Goal: Transaction & Acquisition: Purchase product/service

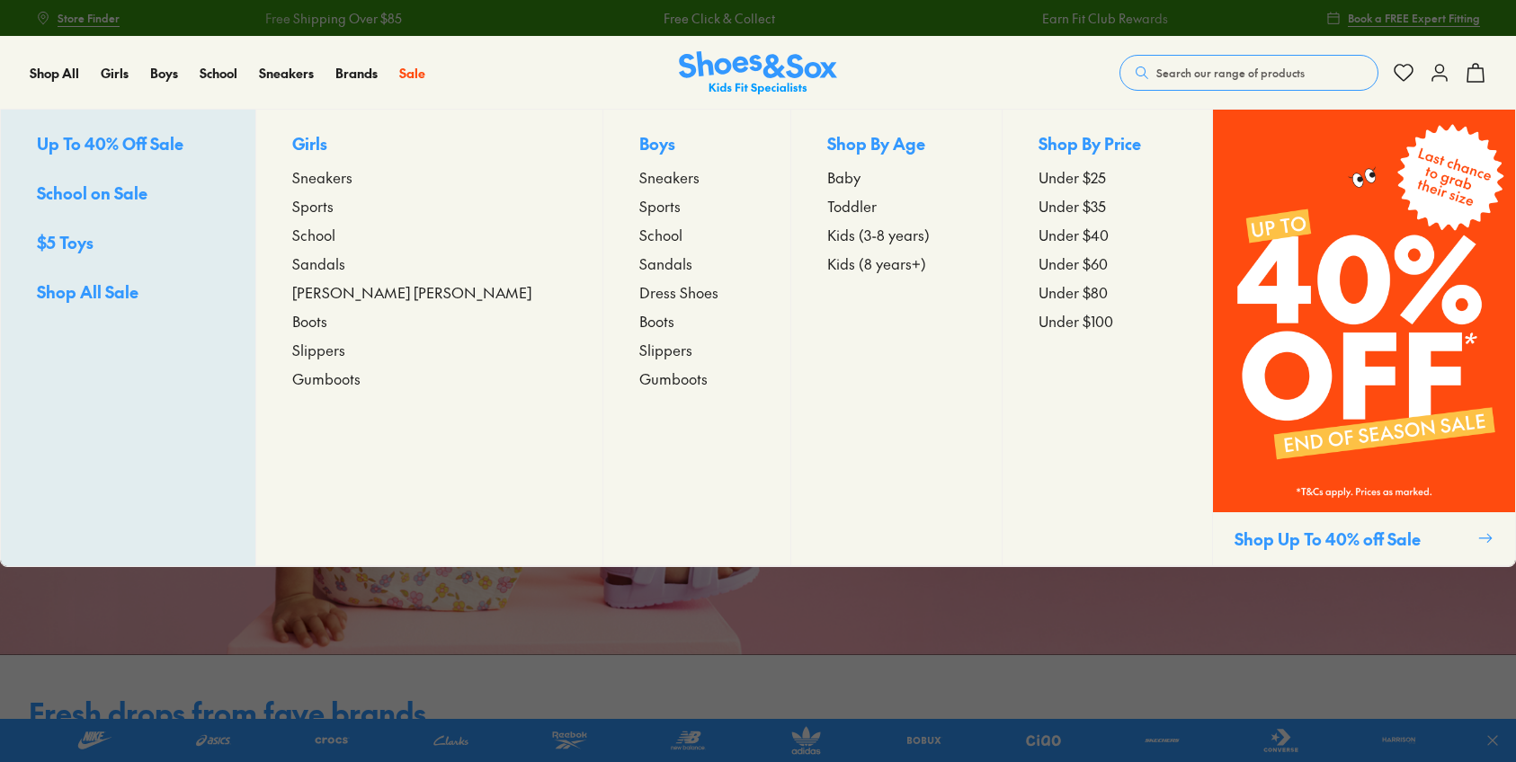
click at [827, 204] on span "Toddler" at bounding box center [851, 206] width 49 height 22
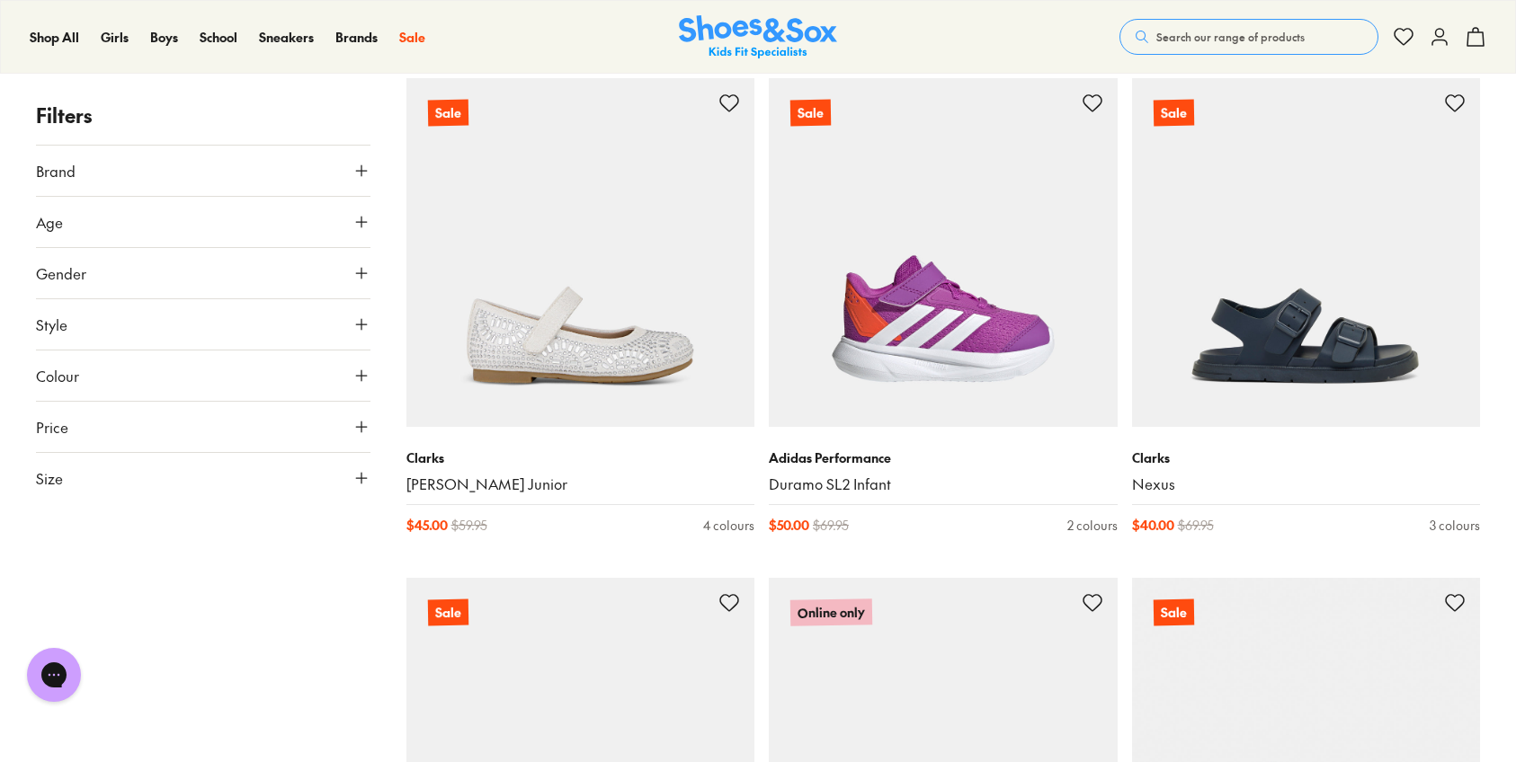
click at [138, 498] on button "Size" at bounding box center [203, 478] width 334 height 50
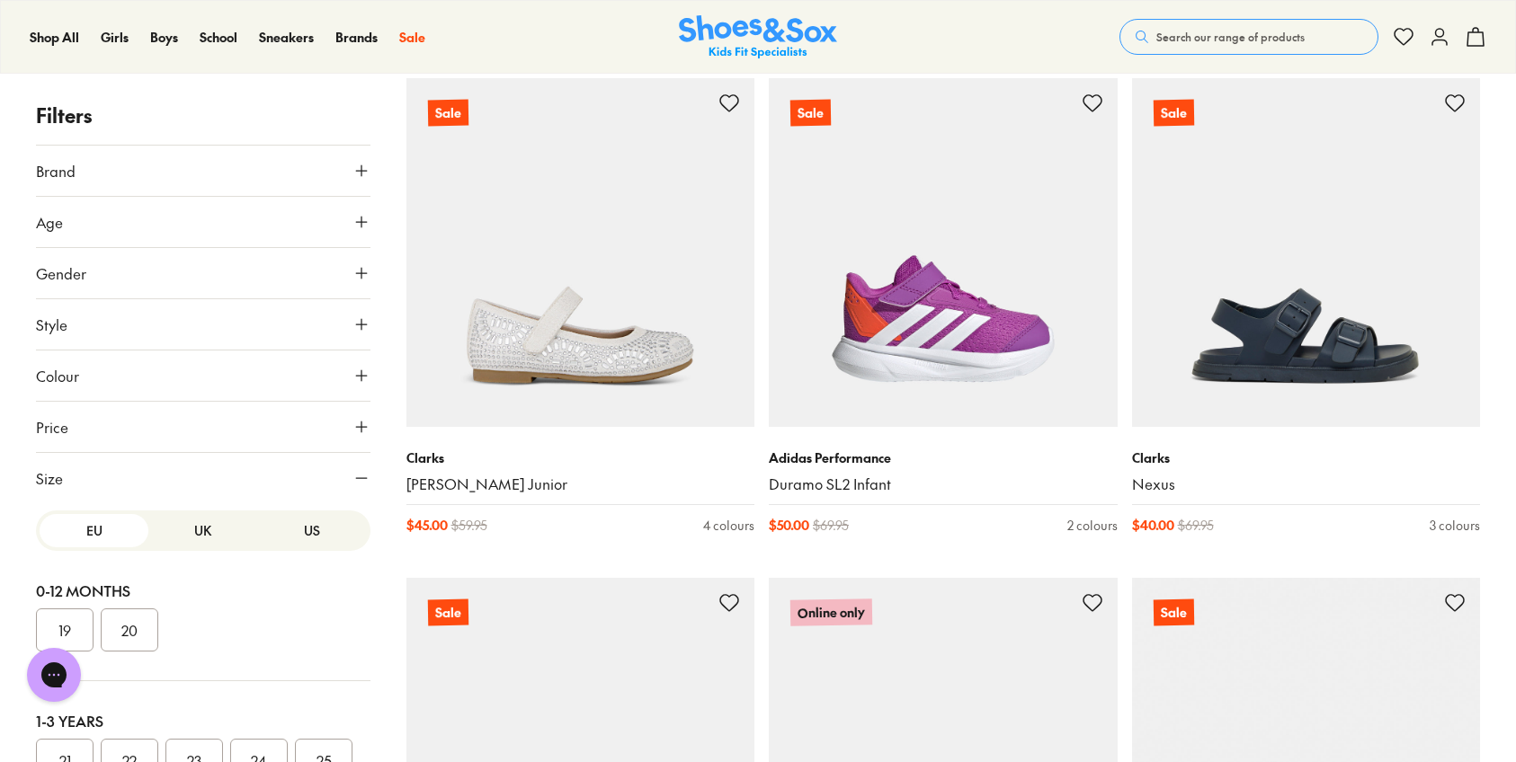
scroll to position [86, 0]
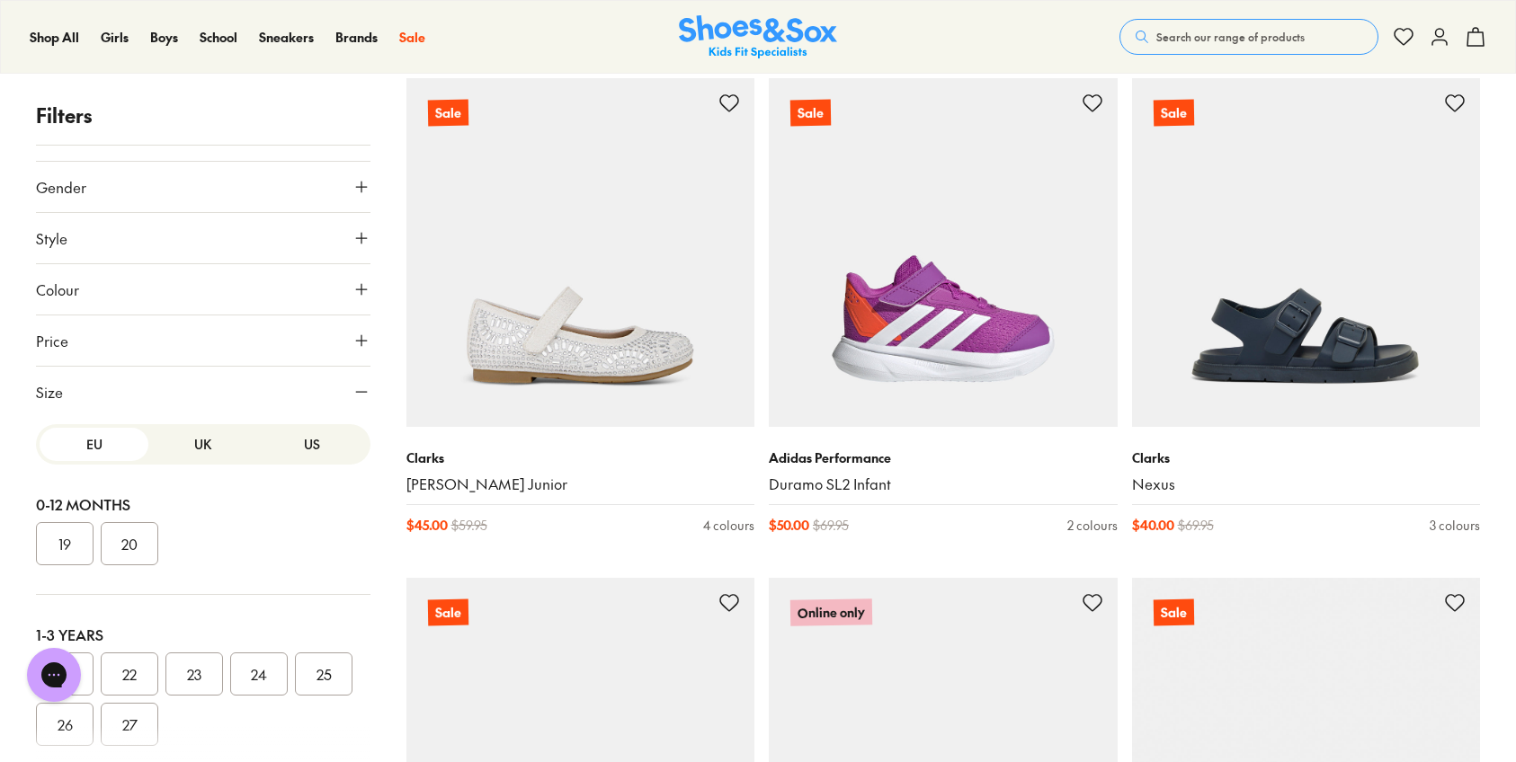
click at [291, 445] on button "US" at bounding box center [311, 444] width 109 height 33
click at [107, 461] on div "EU UK US" at bounding box center [203, 444] width 334 height 40
click at [101, 458] on button "EU" at bounding box center [94, 444] width 109 height 33
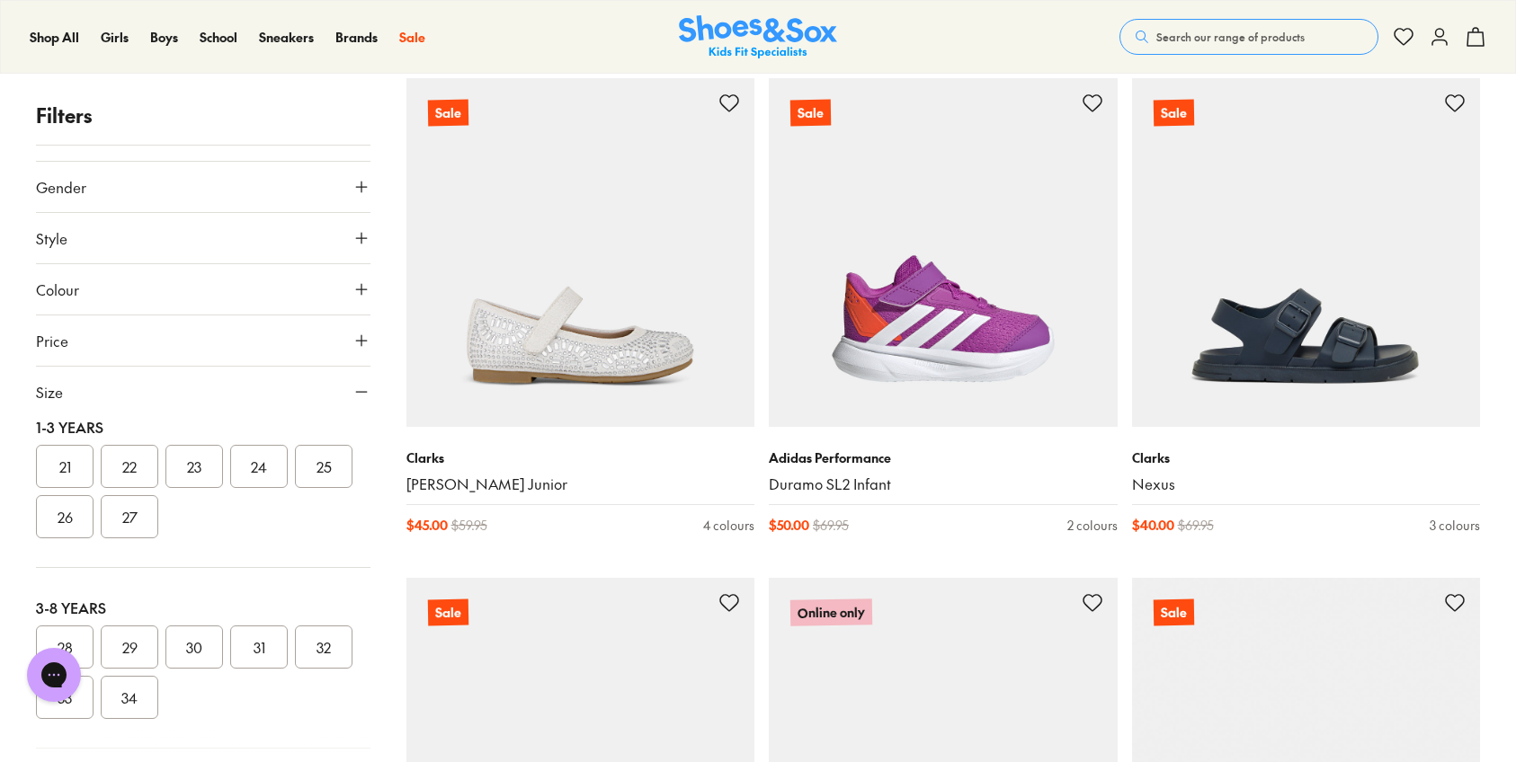
scroll to position [209, 0]
click at [200, 466] on button "23" at bounding box center [194, 464] width 58 height 43
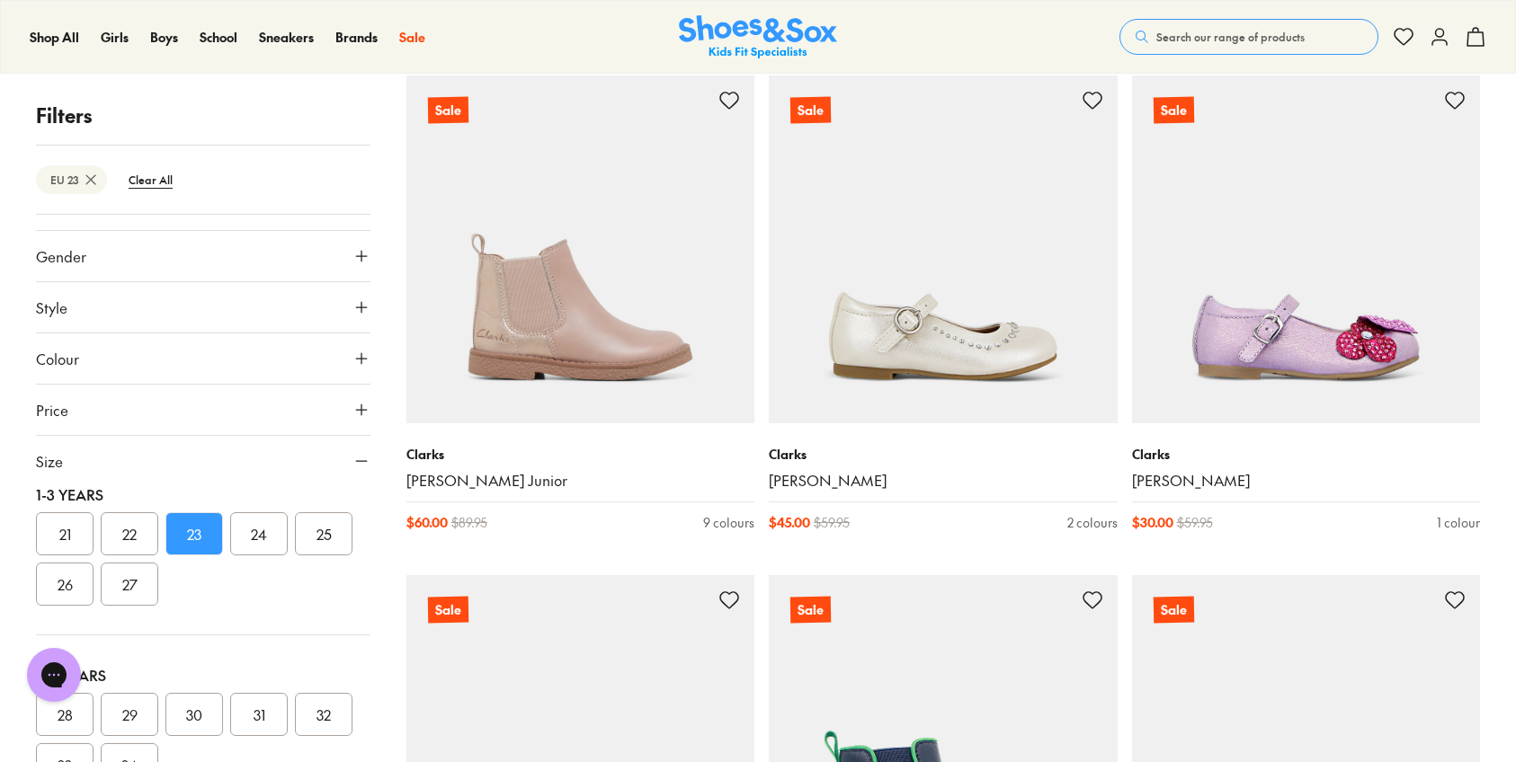
scroll to position [1305, 0]
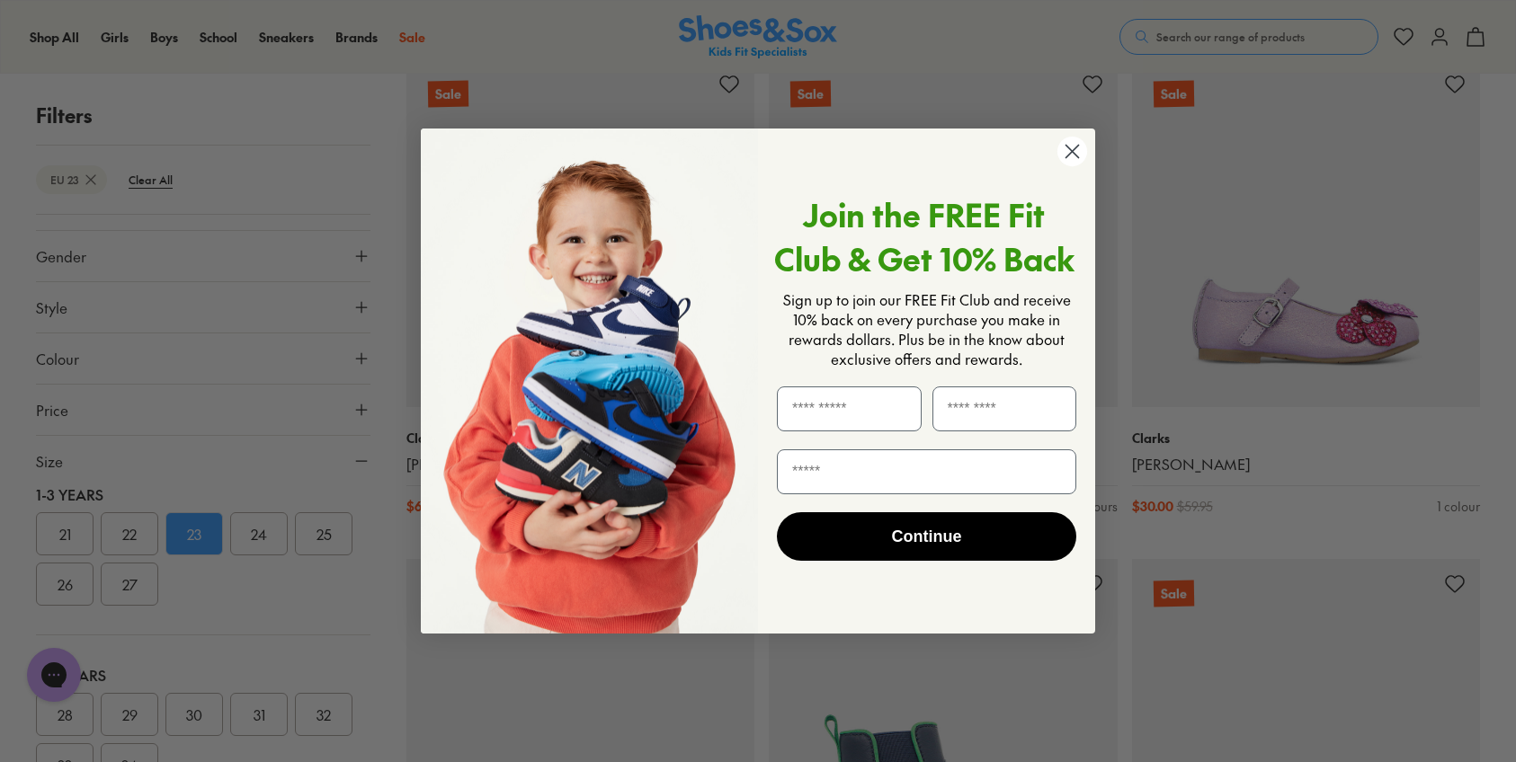
click at [1067, 157] on circle "Close dialog" at bounding box center [1072, 152] width 30 height 30
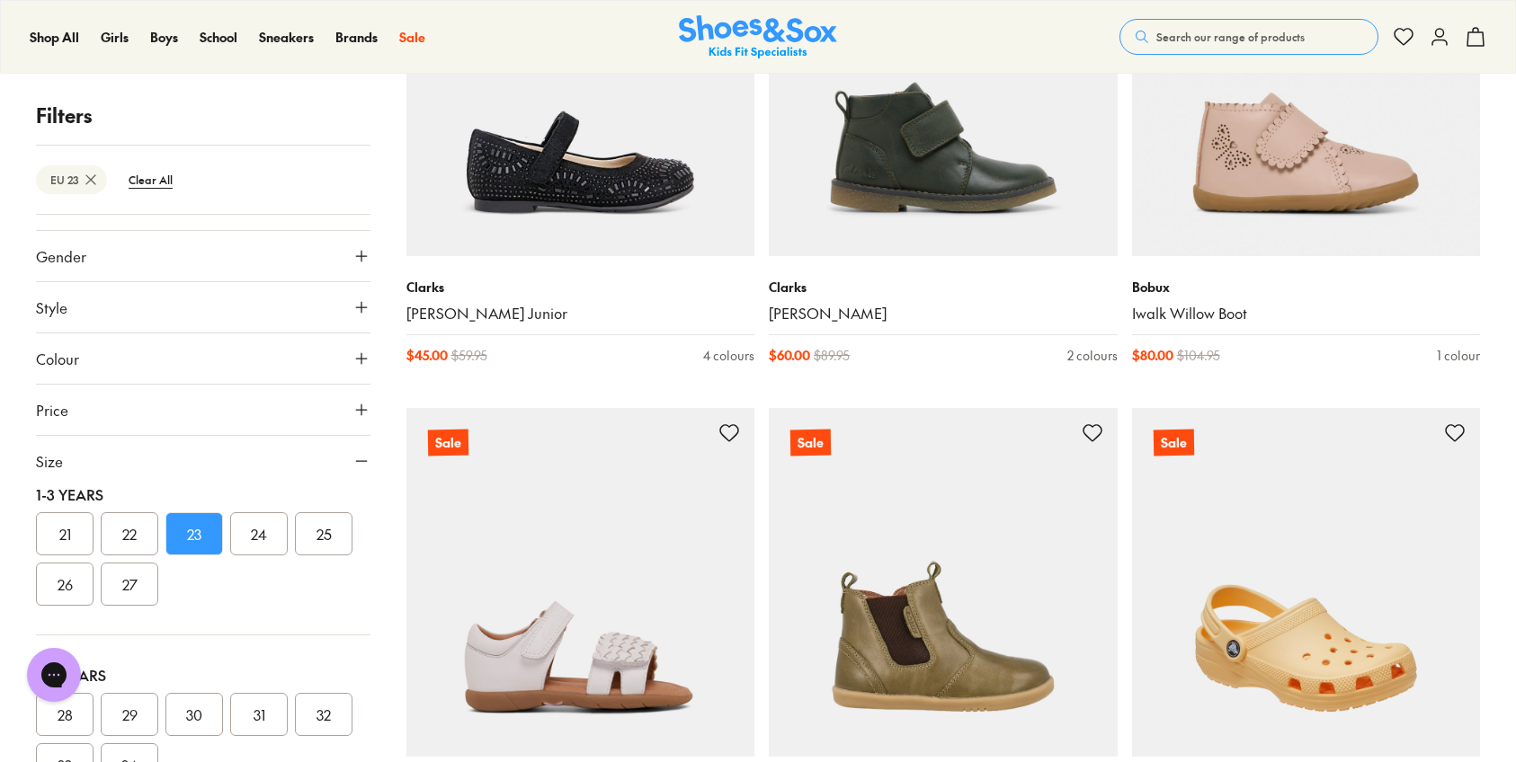
scroll to position [3953, 0]
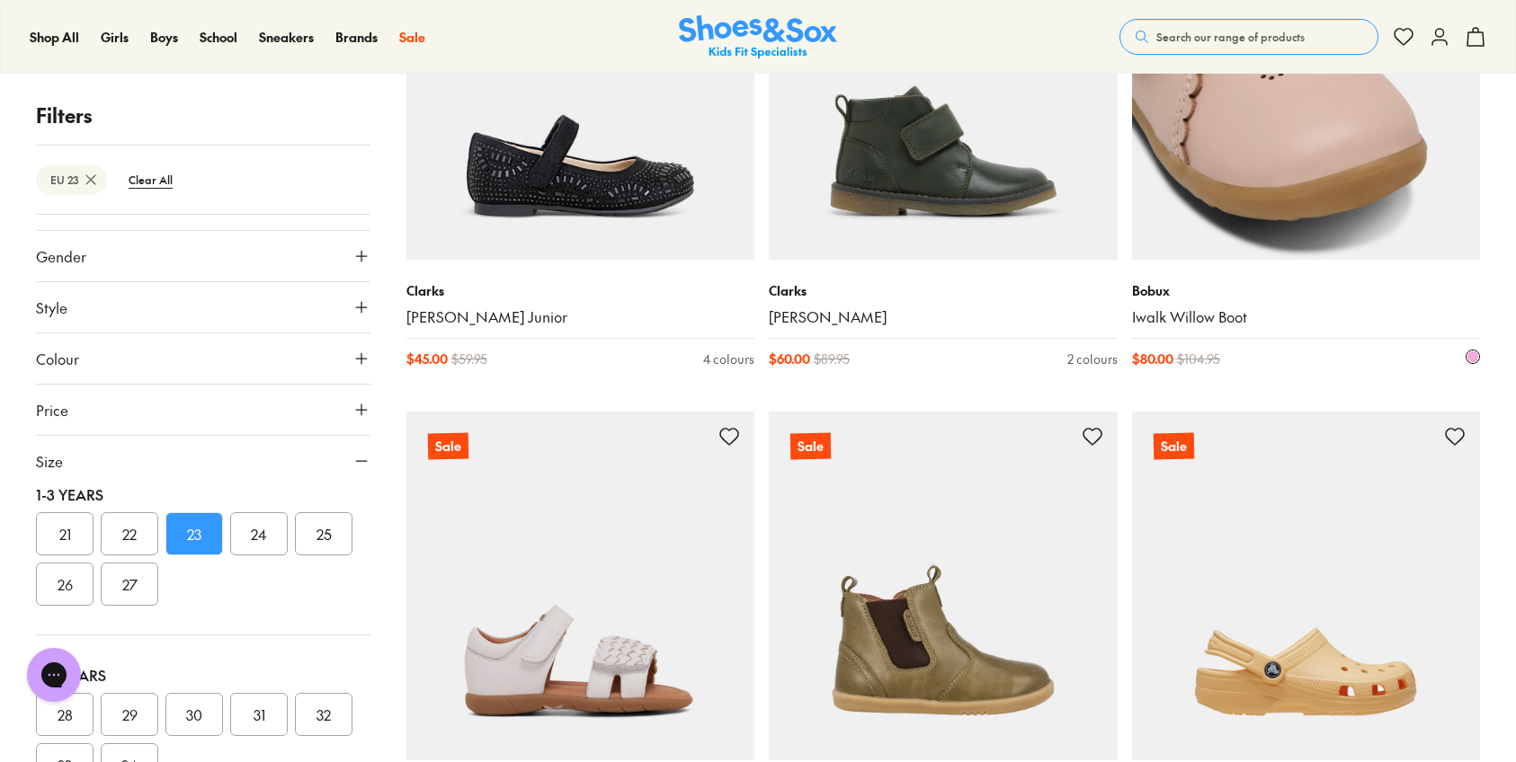
click at [1339, 174] on img at bounding box center [1306, 86] width 349 height 349
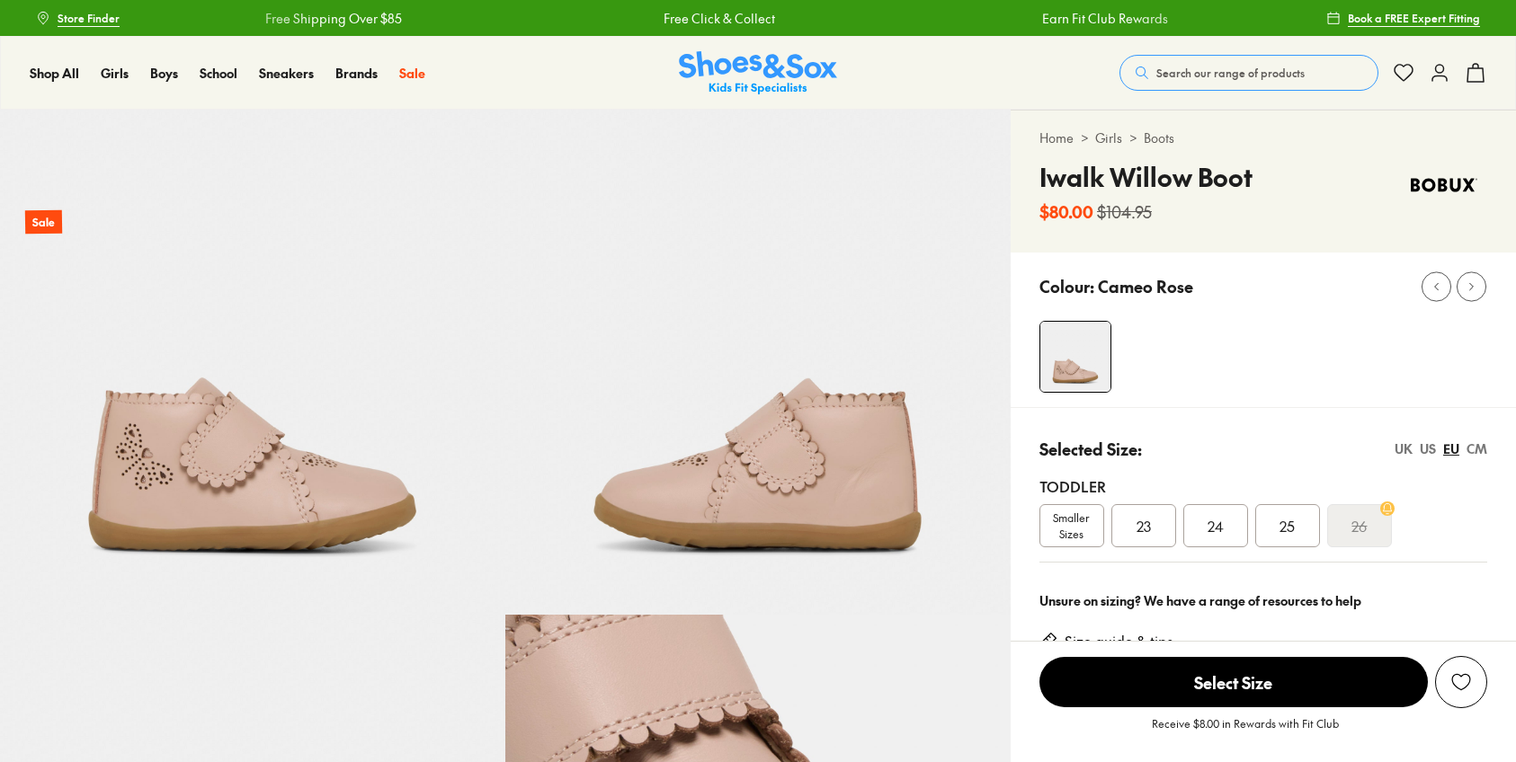
select select "*"
click at [1144, 532] on span "23" at bounding box center [1143, 526] width 14 height 22
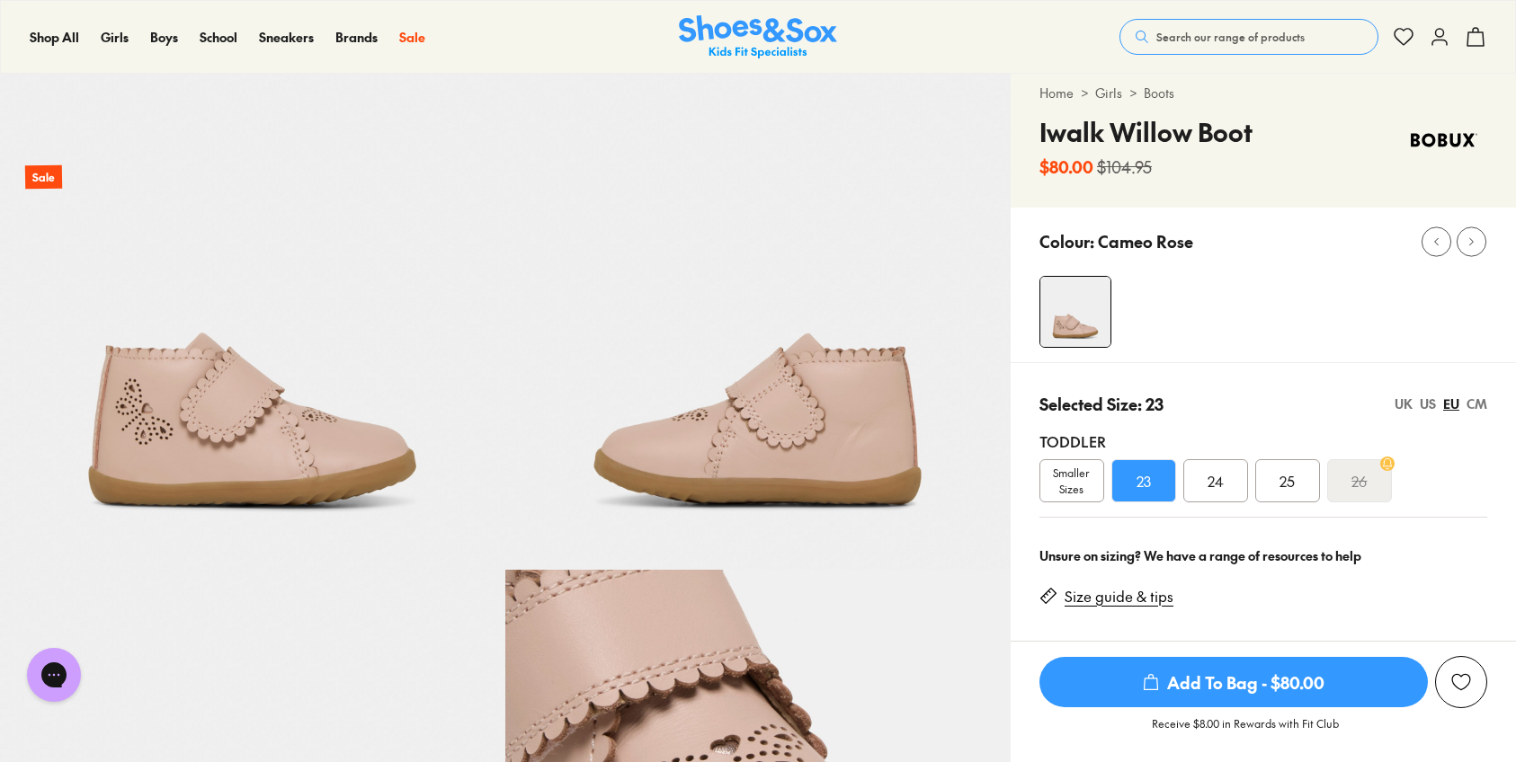
scroll to position [67, 0]
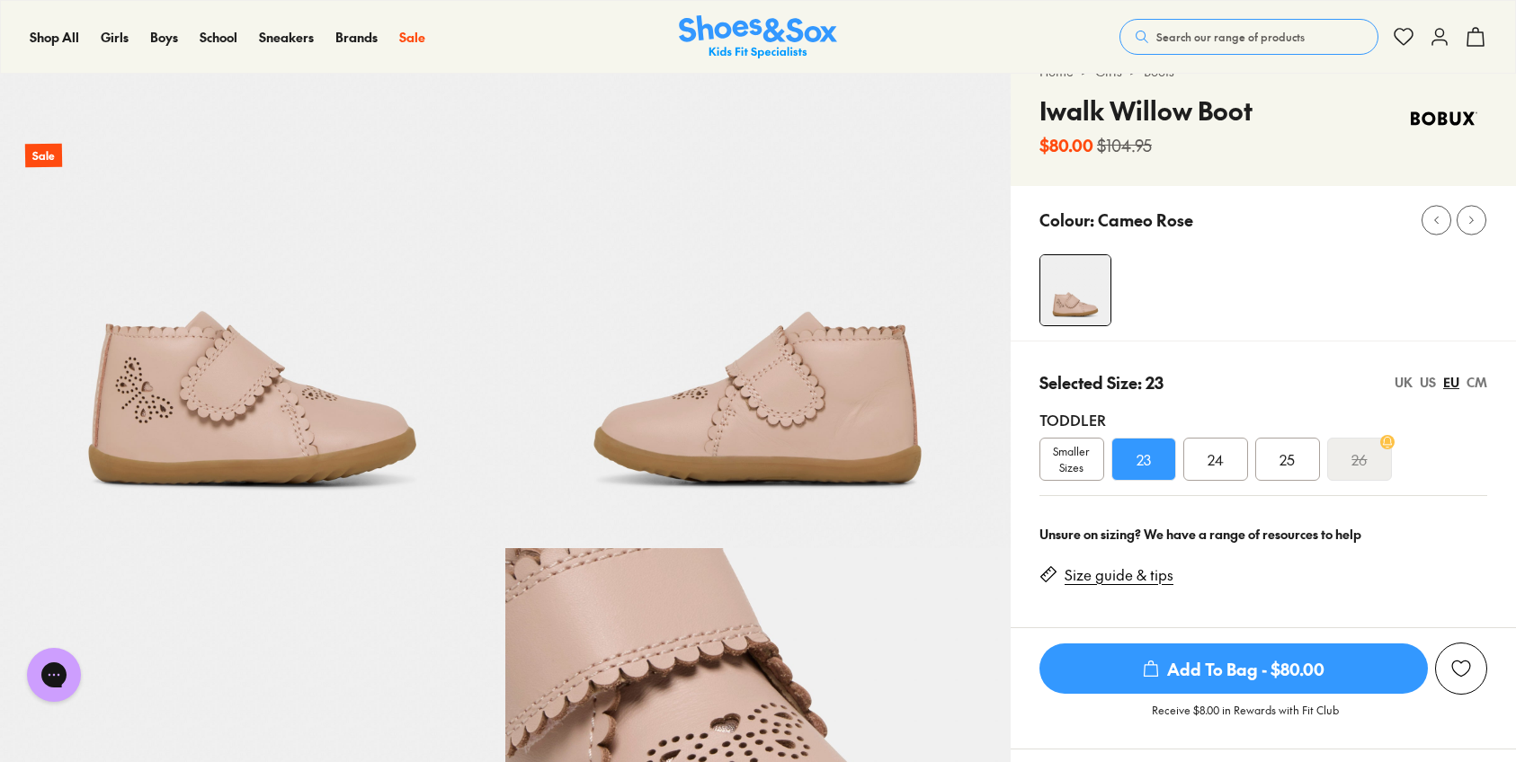
click at [1208, 689] on span "Add To Bag - $80.00" at bounding box center [1233, 669] width 388 height 50
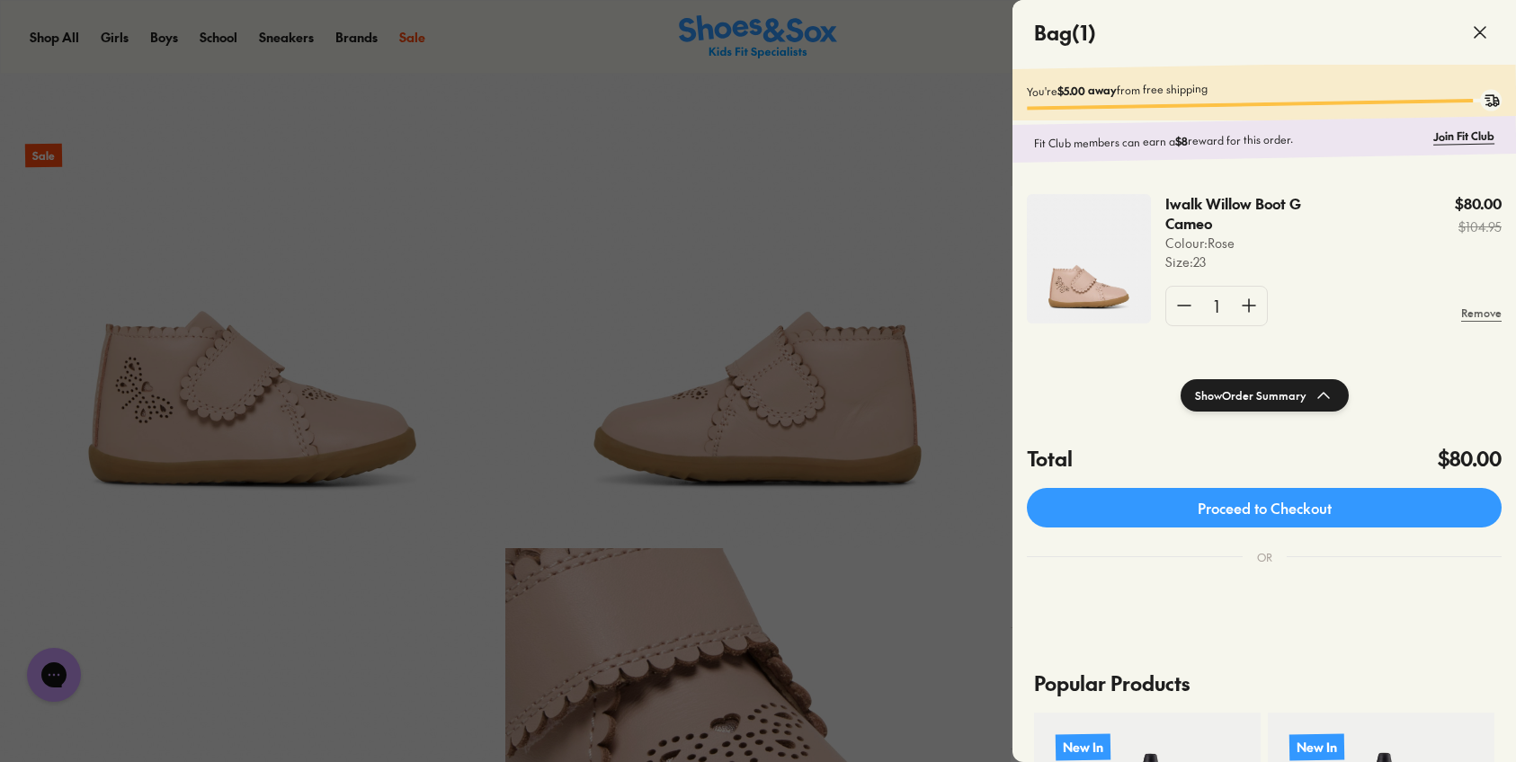
click at [931, 79] on div at bounding box center [758, 381] width 1516 height 762
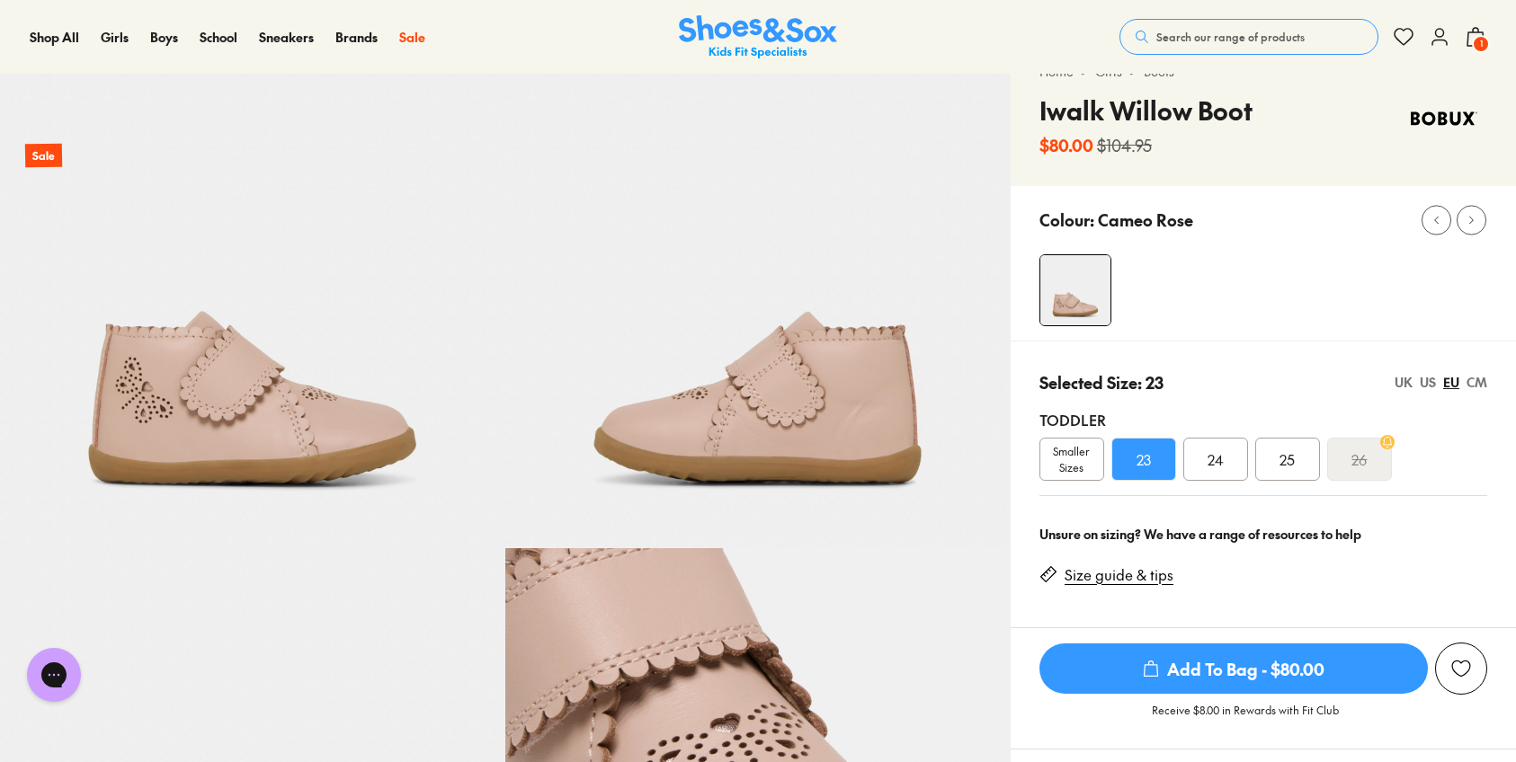
click at [1218, 36] on span "Search our range of products" at bounding box center [1230, 37] width 148 height 16
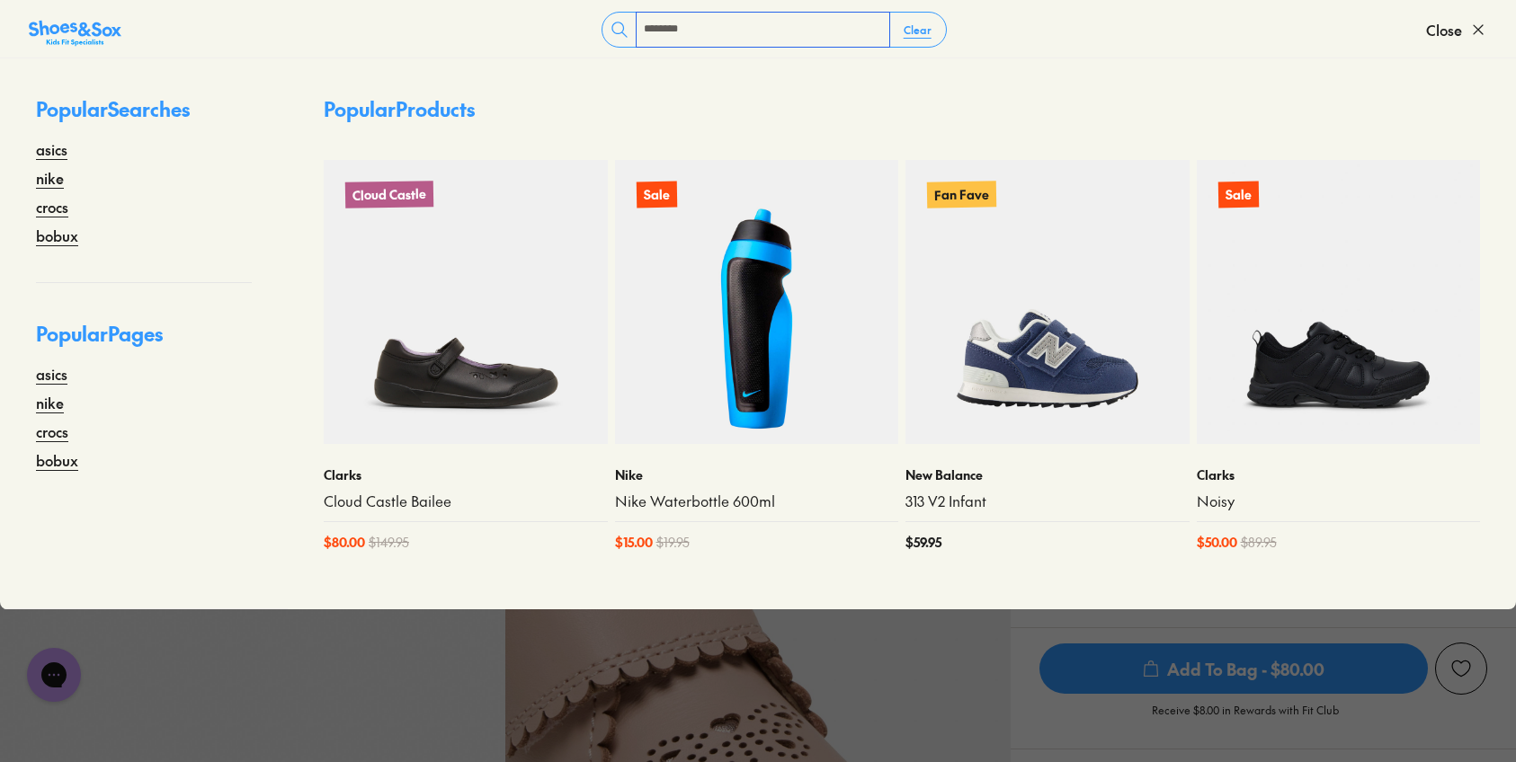
type input "********"
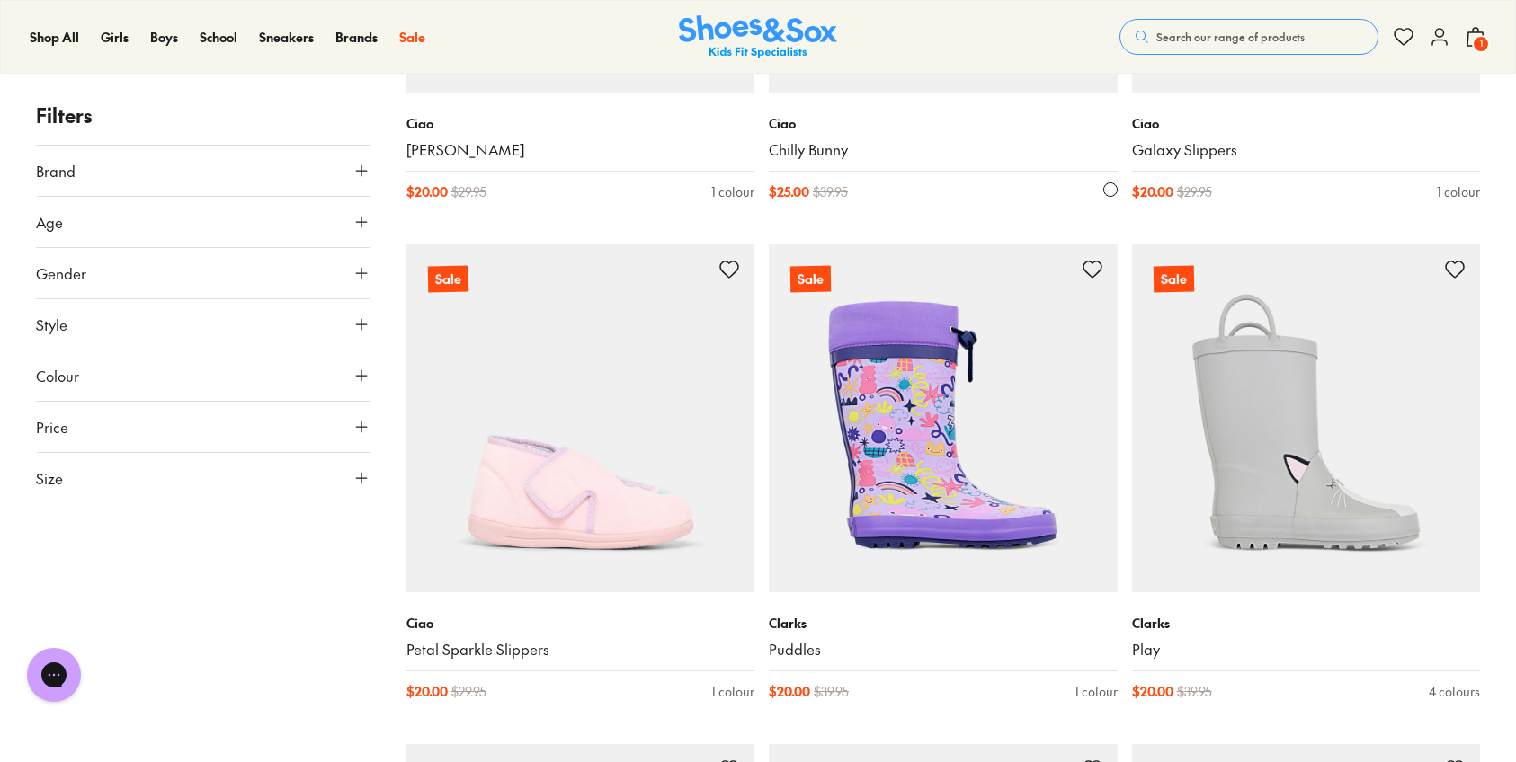
scroll to position [1027, 0]
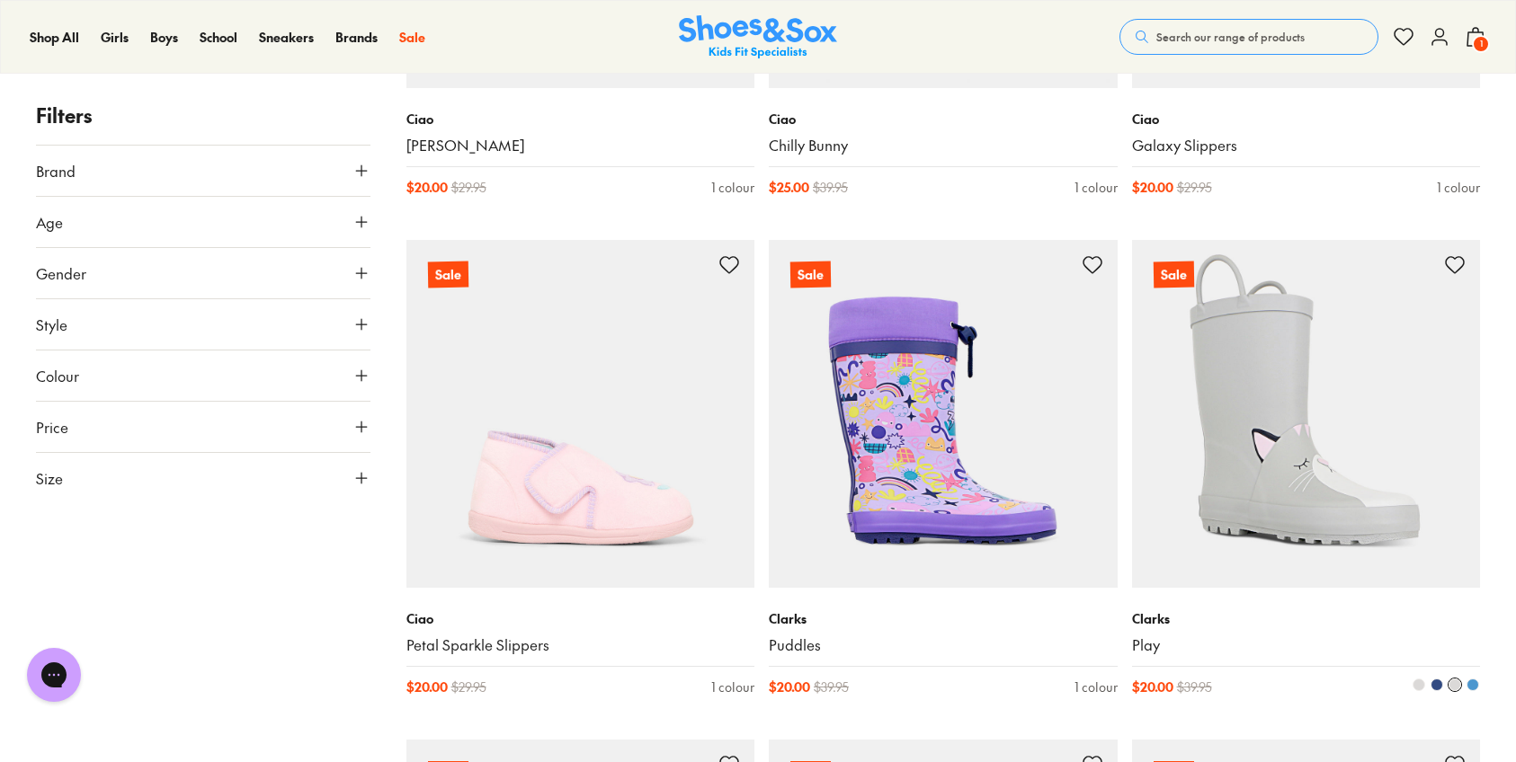
click at [1331, 382] on img at bounding box center [1306, 414] width 349 height 349
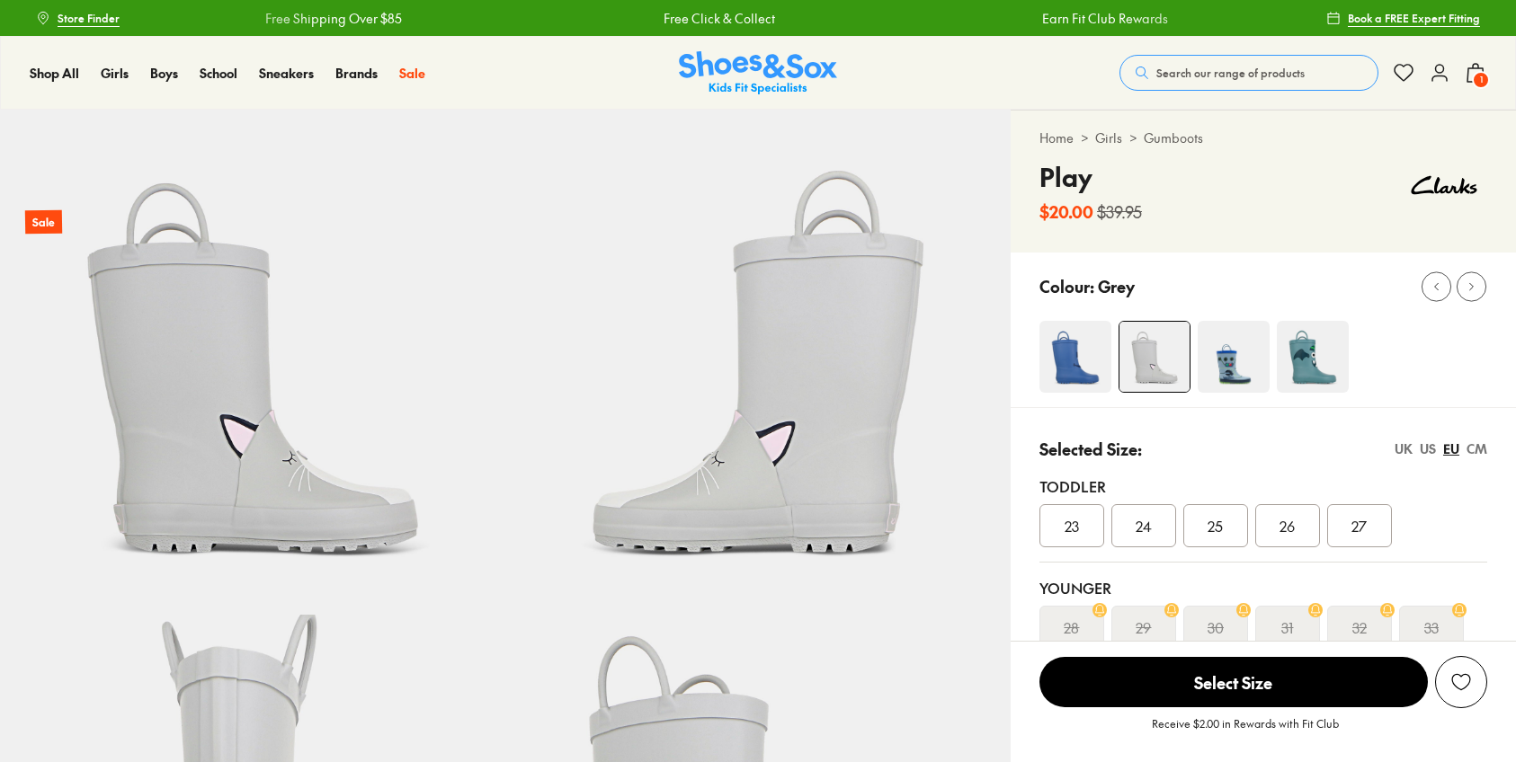
select select "*"
click at [1081, 531] on div "23" at bounding box center [1071, 525] width 65 height 43
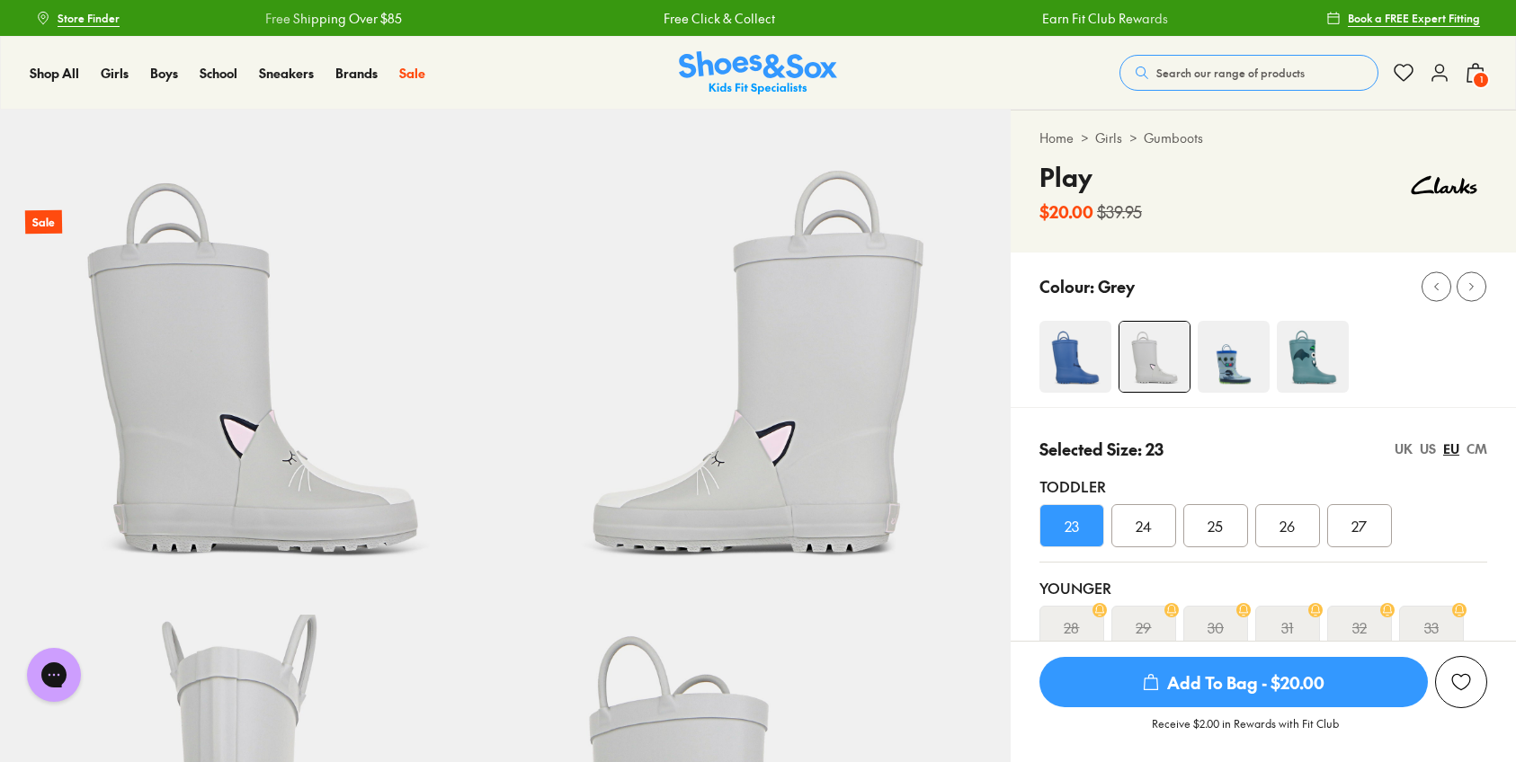
click at [1475, 444] on div "CM" at bounding box center [1476, 449] width 21 height 19
click at [1454, 450] on div "EU" at bounding box center [1451, 449] width 16 height 19
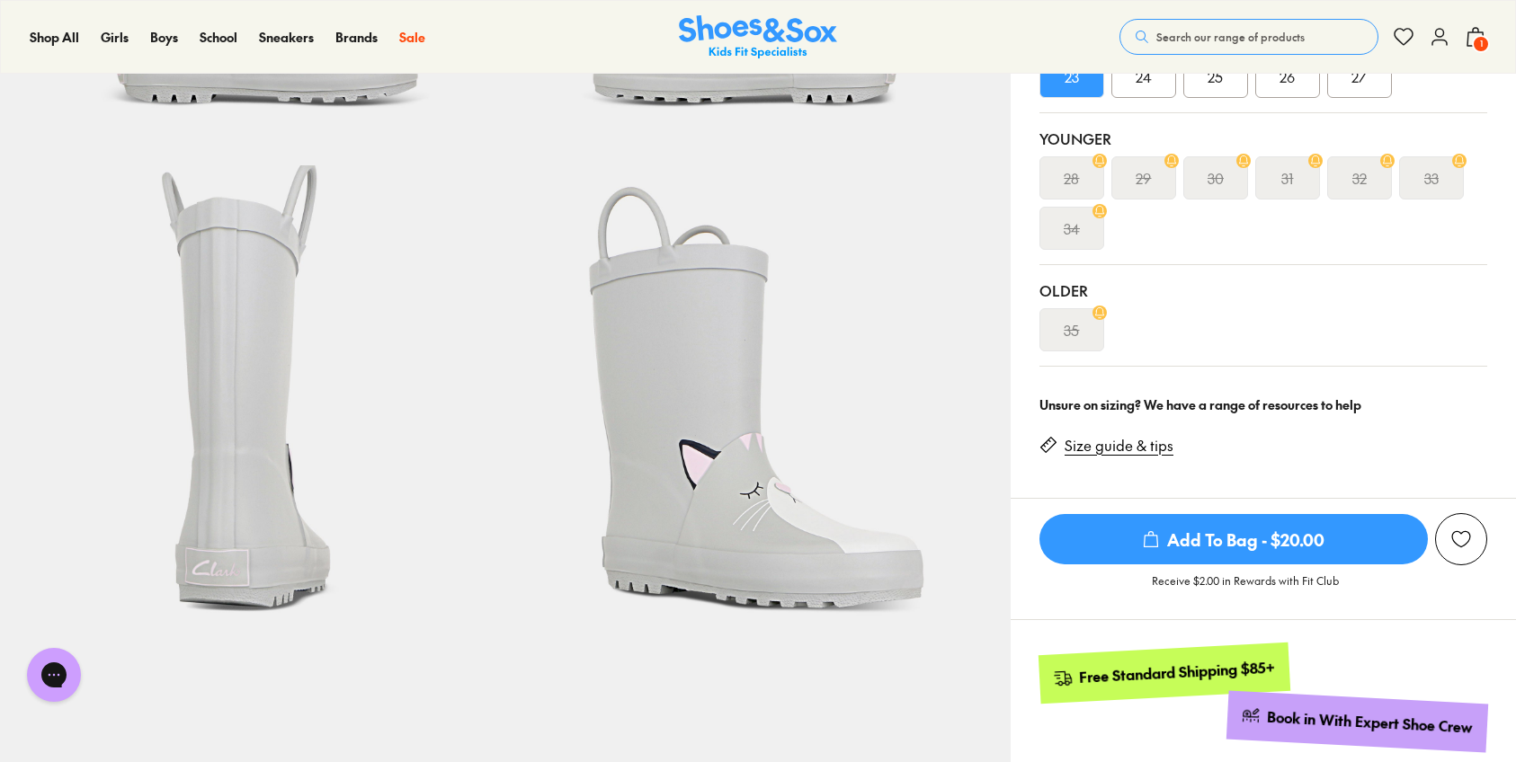
scroll to position [453, 0]
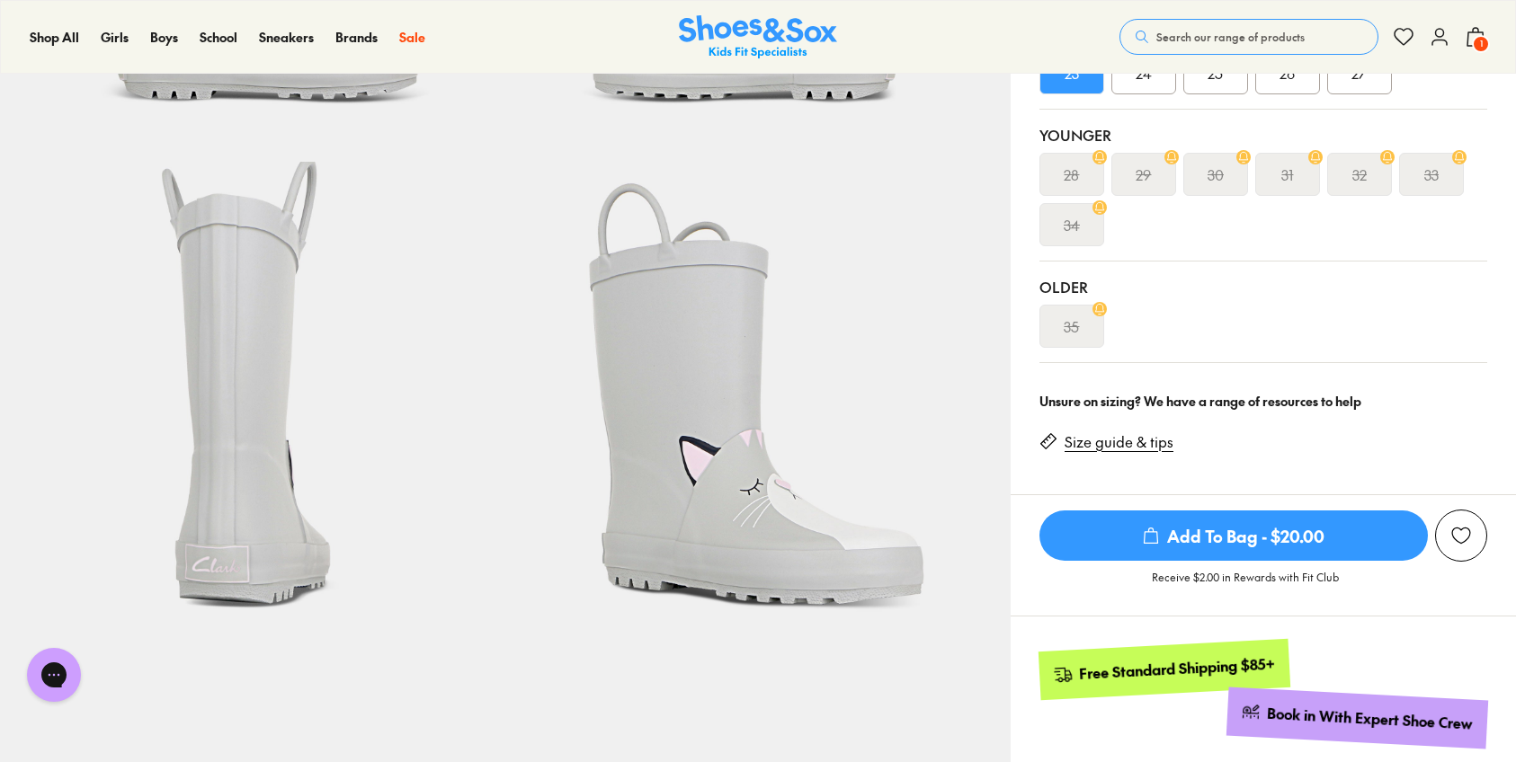
click at [1095, 447] on link "Size guide & tips" at bounding box center [1118, 442] width 109 height 20
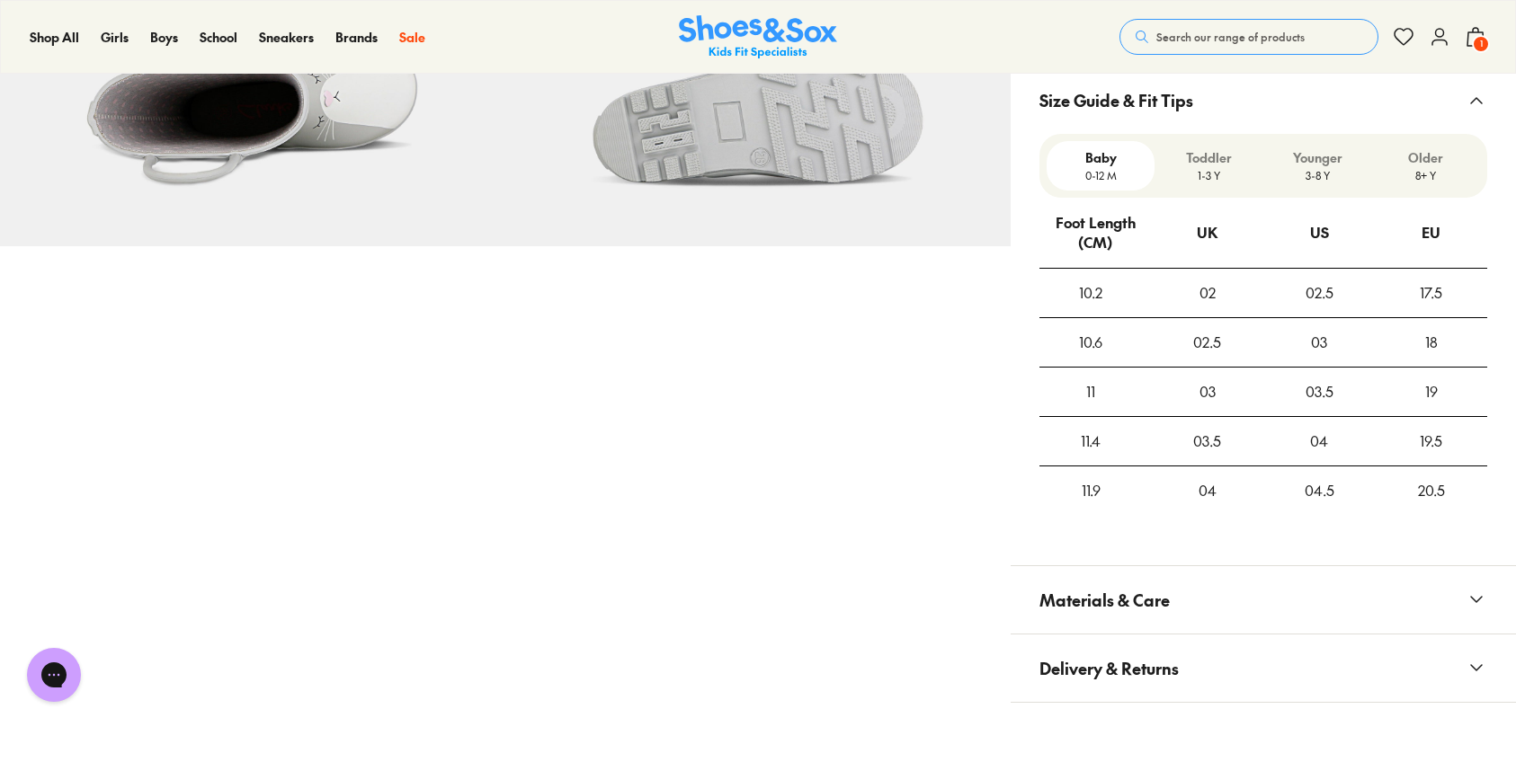
scroll to position [1385, 0]
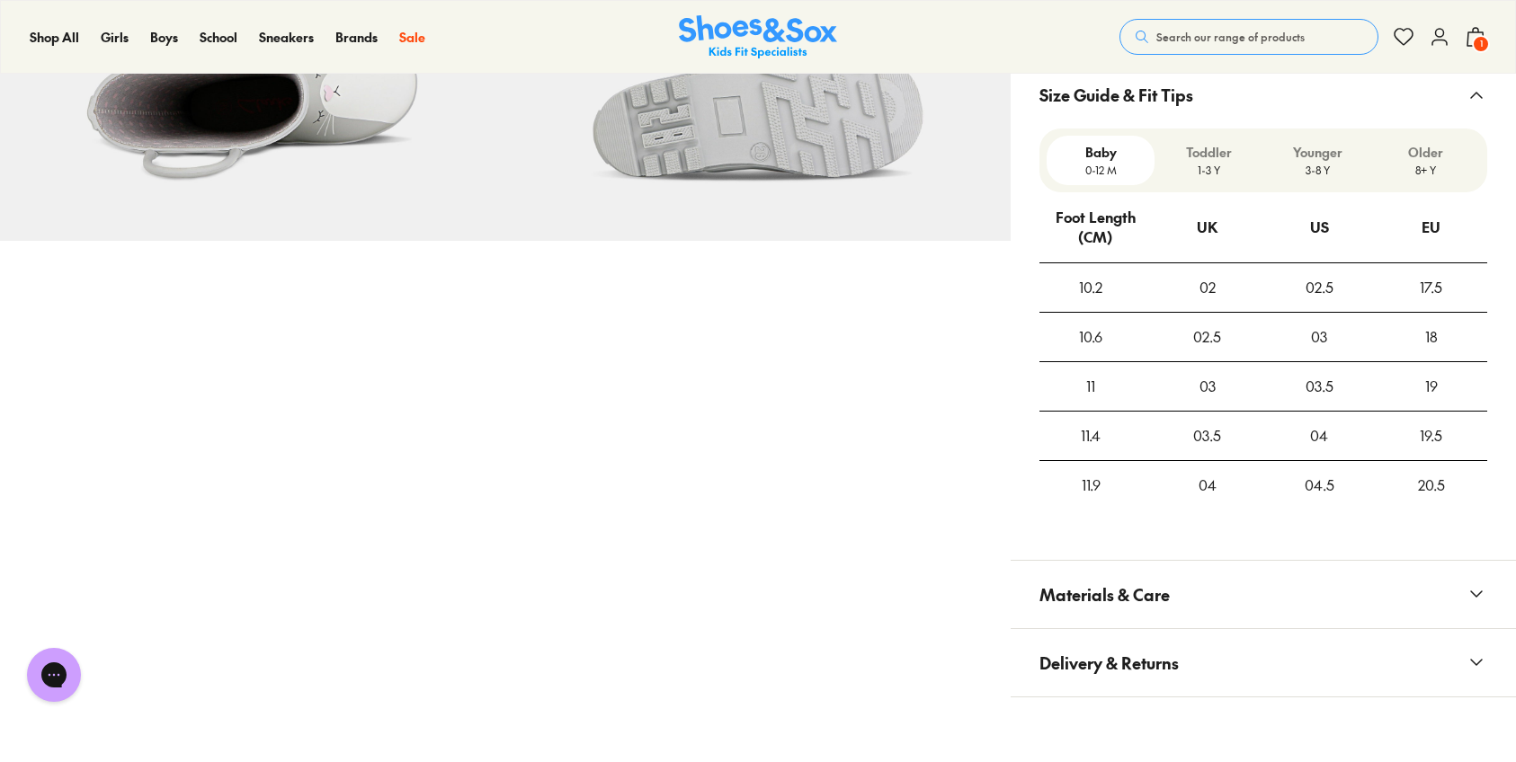
click at [1204, 158] on p "Toddler" at bounding box center [1209, 152] width 94 height 19
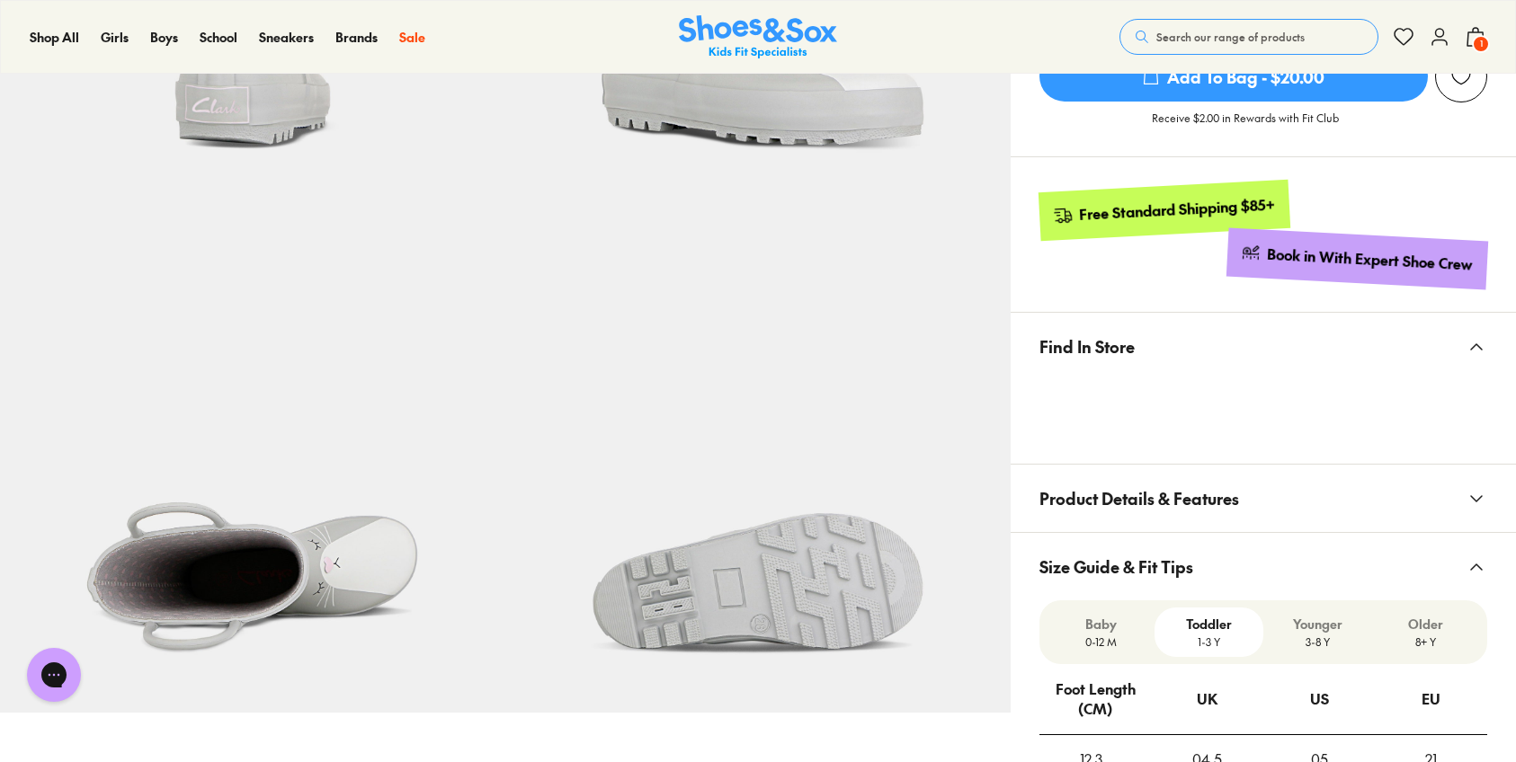
scroll to position [916, 0]
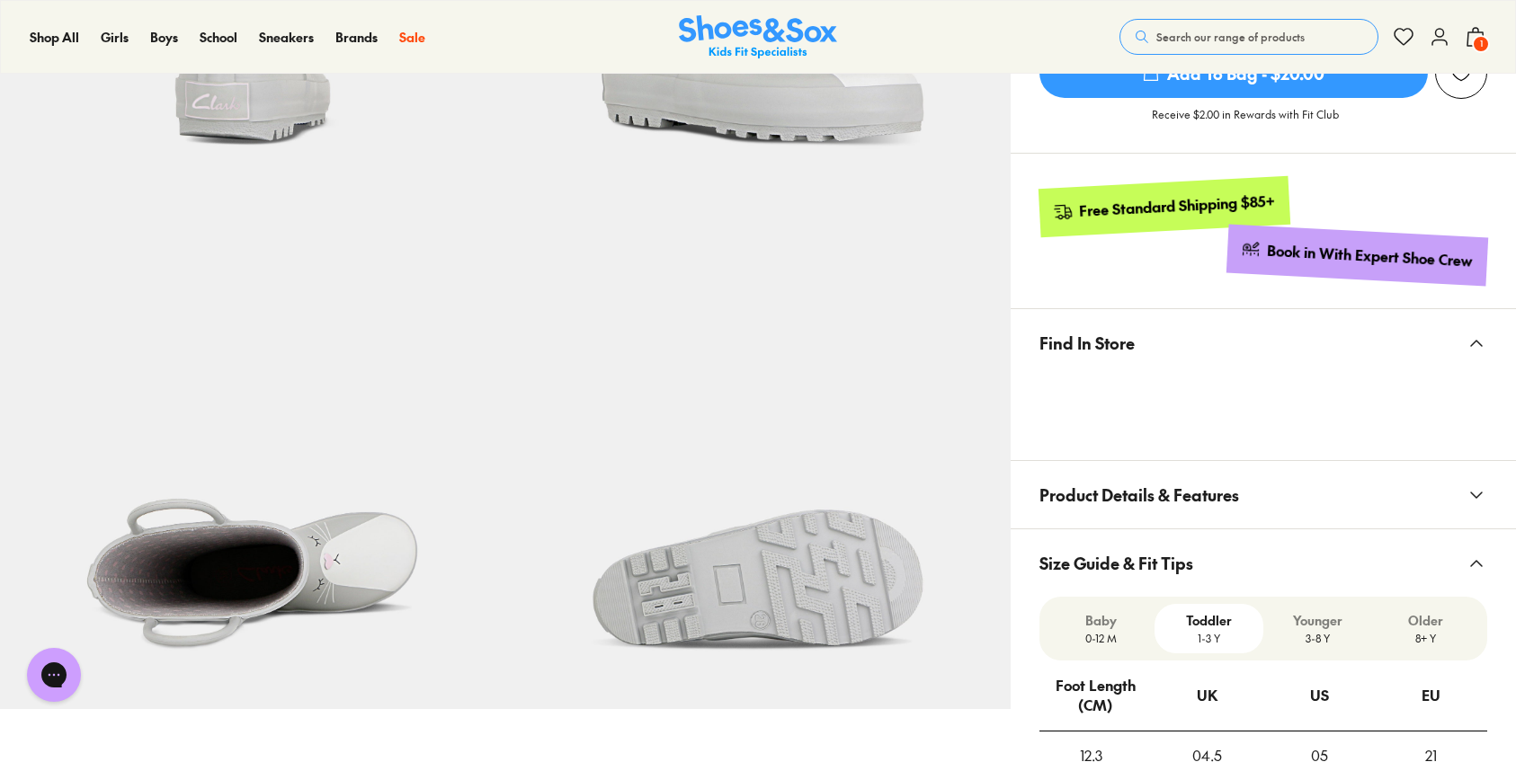
click at [1478, 500] on icon at bounding box center [1476, 496] width 22 height 22
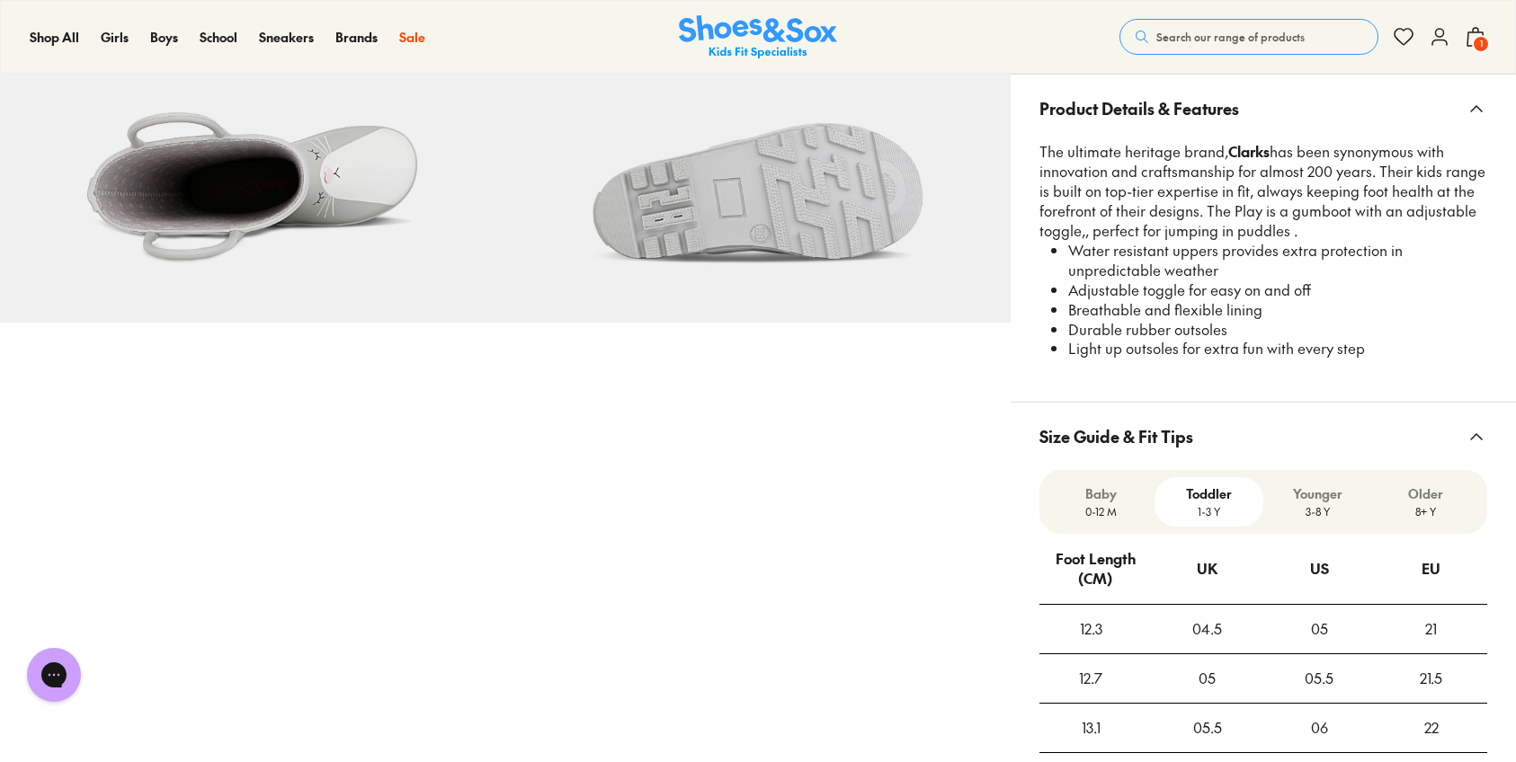
scroll to position [1308, 0]
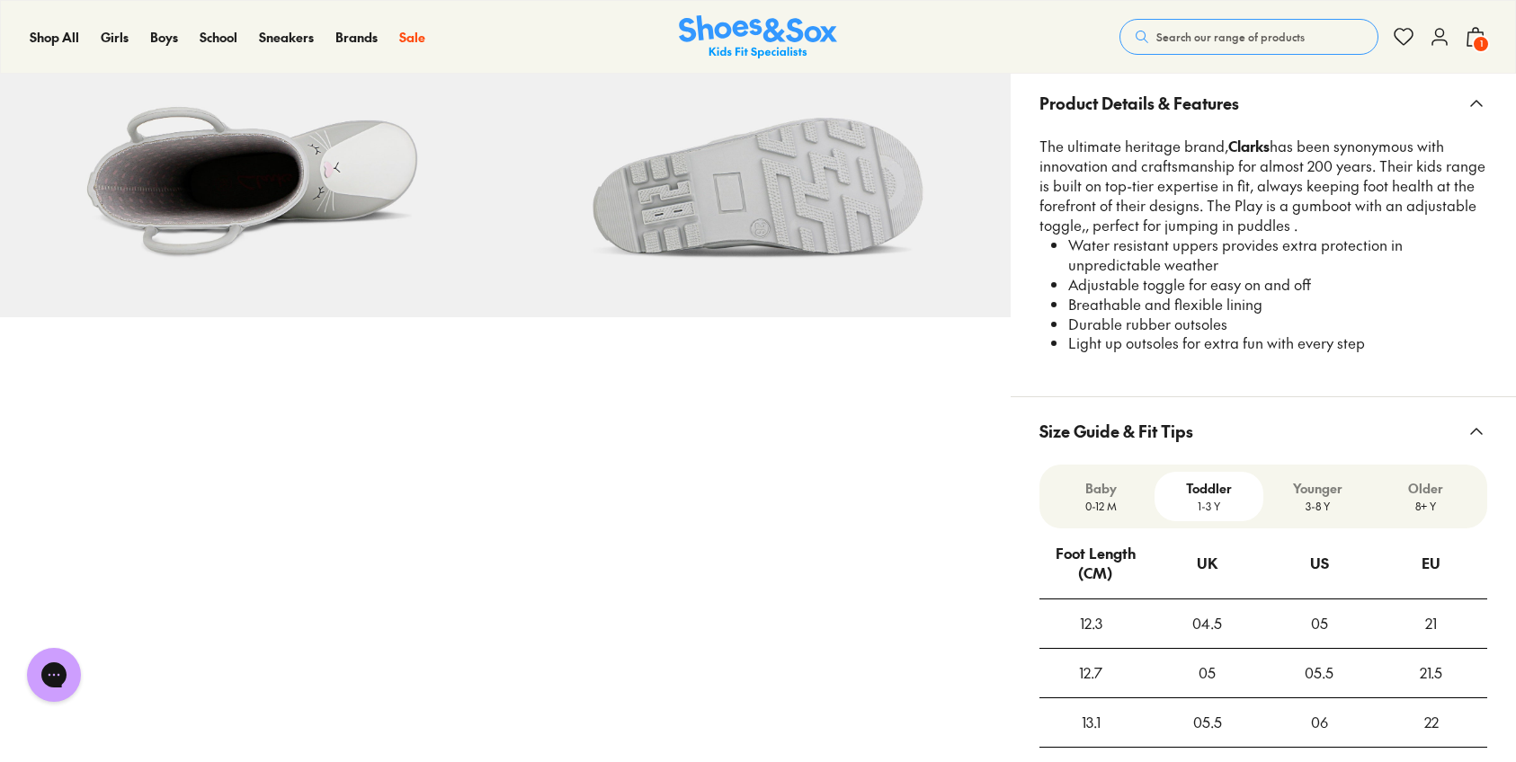
click at [1474, 438] on icon at bounding box center [1476, 432] width 22 height 22
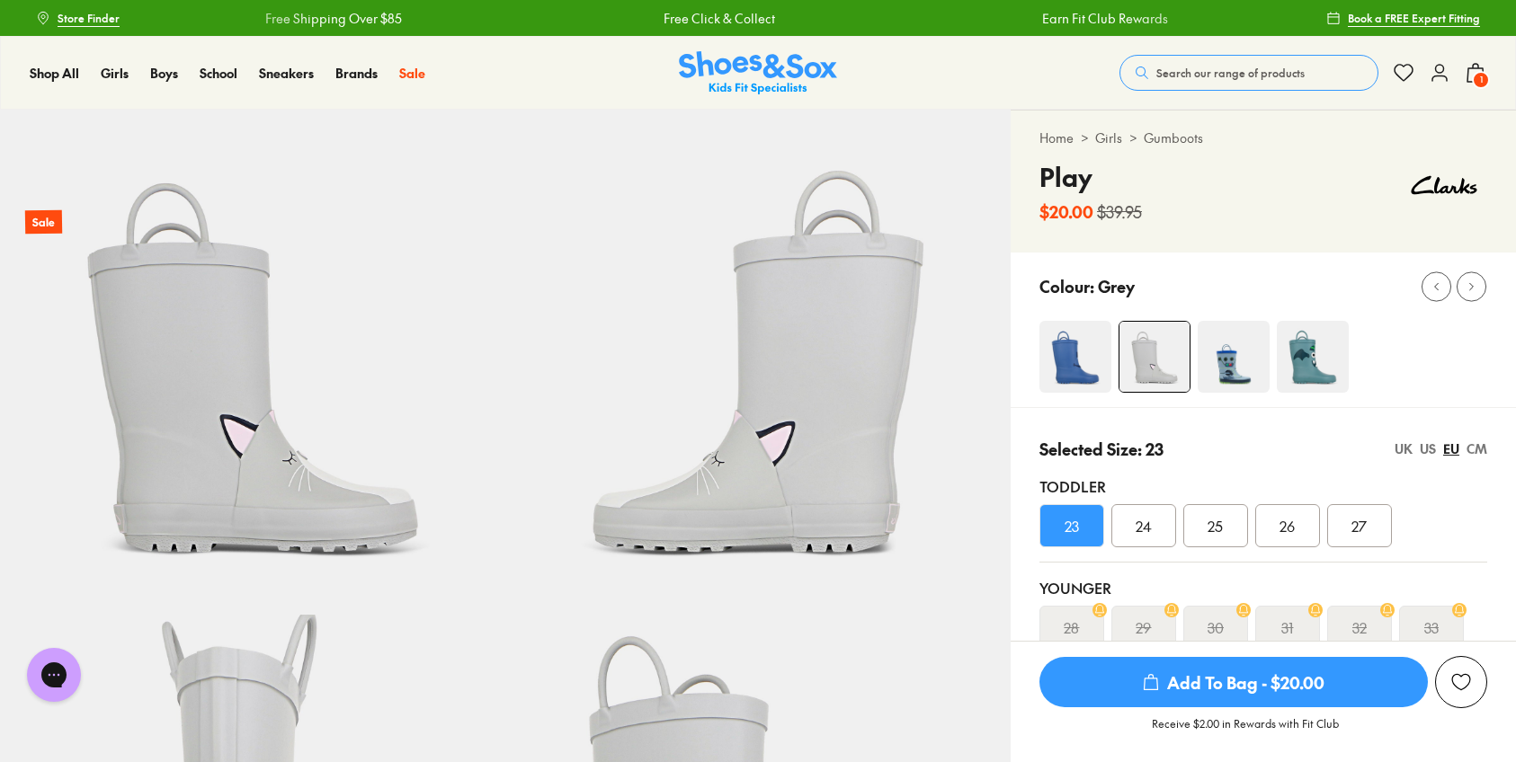
click at [1247, 692] on span "Add To Bag - $20.00" at bounding box center [1233, 682] width 388 height 50
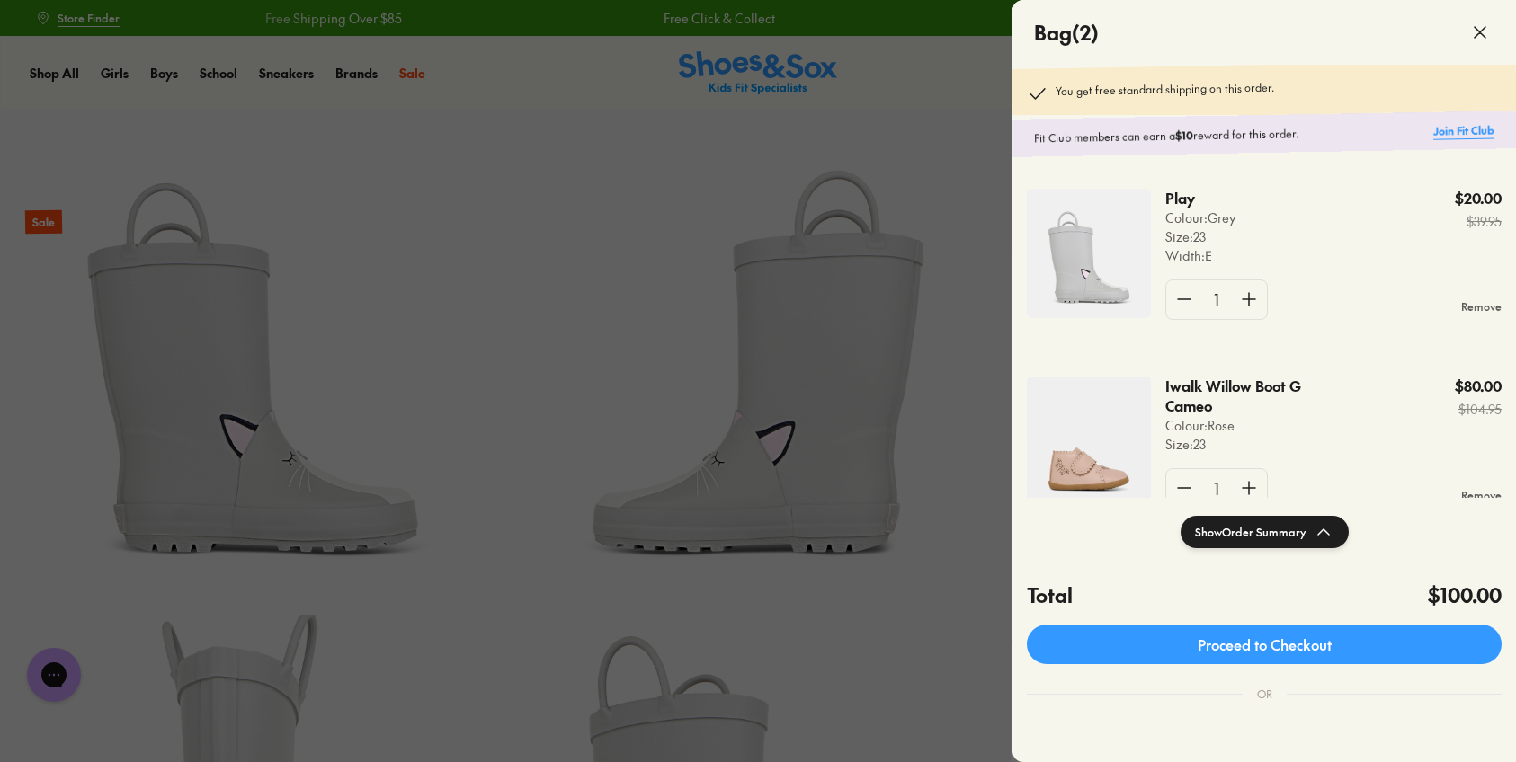
click at [1465, 129] on link "Join Fit Club" at bounding box center [1463, 130] width 61 height 17
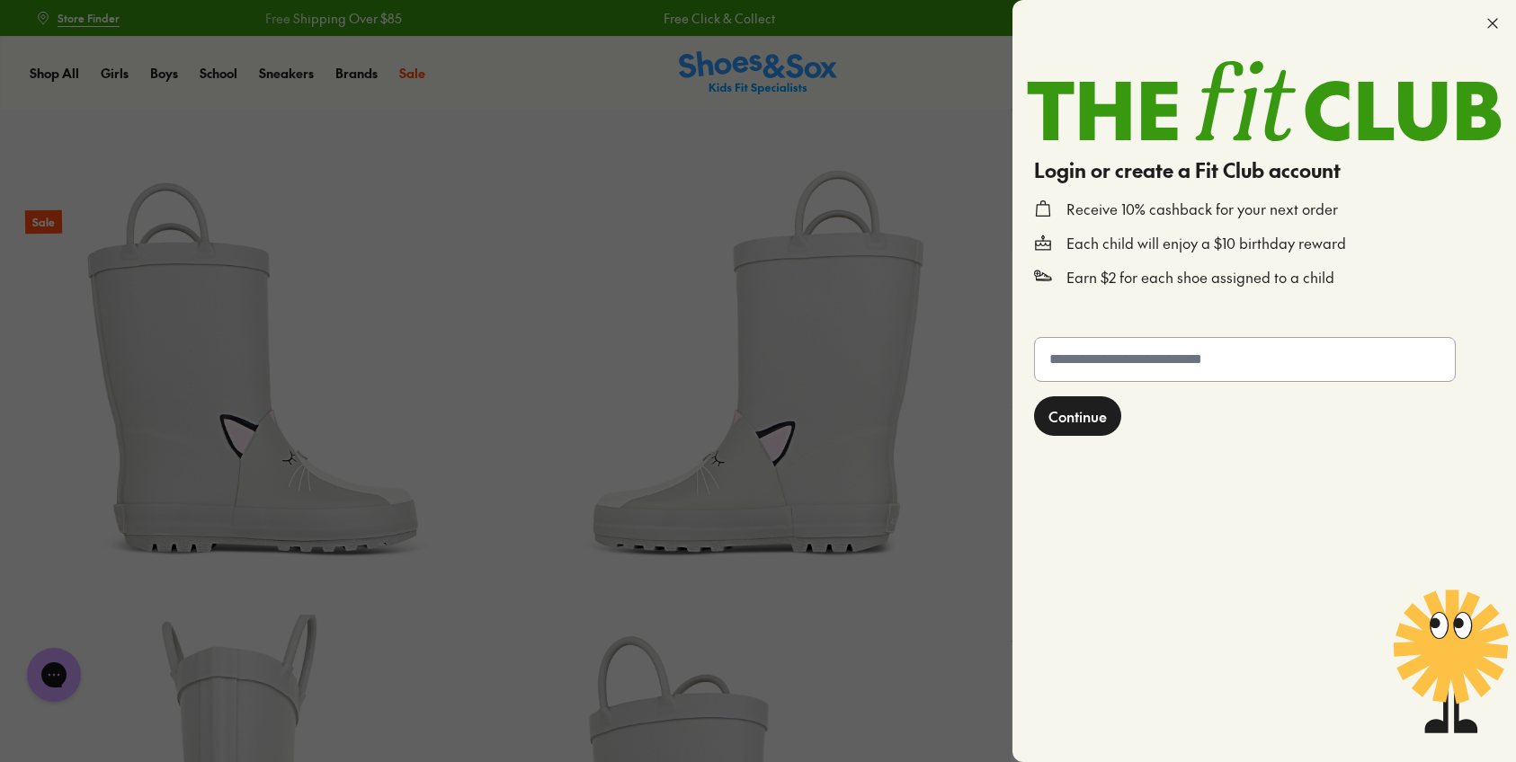
click at [1266, 372] on input "text" at bounding box center [1245, 359] width 420 height 43
click at [1486, 22] on icon at bounding box center [1492, 23] width 18 height 18
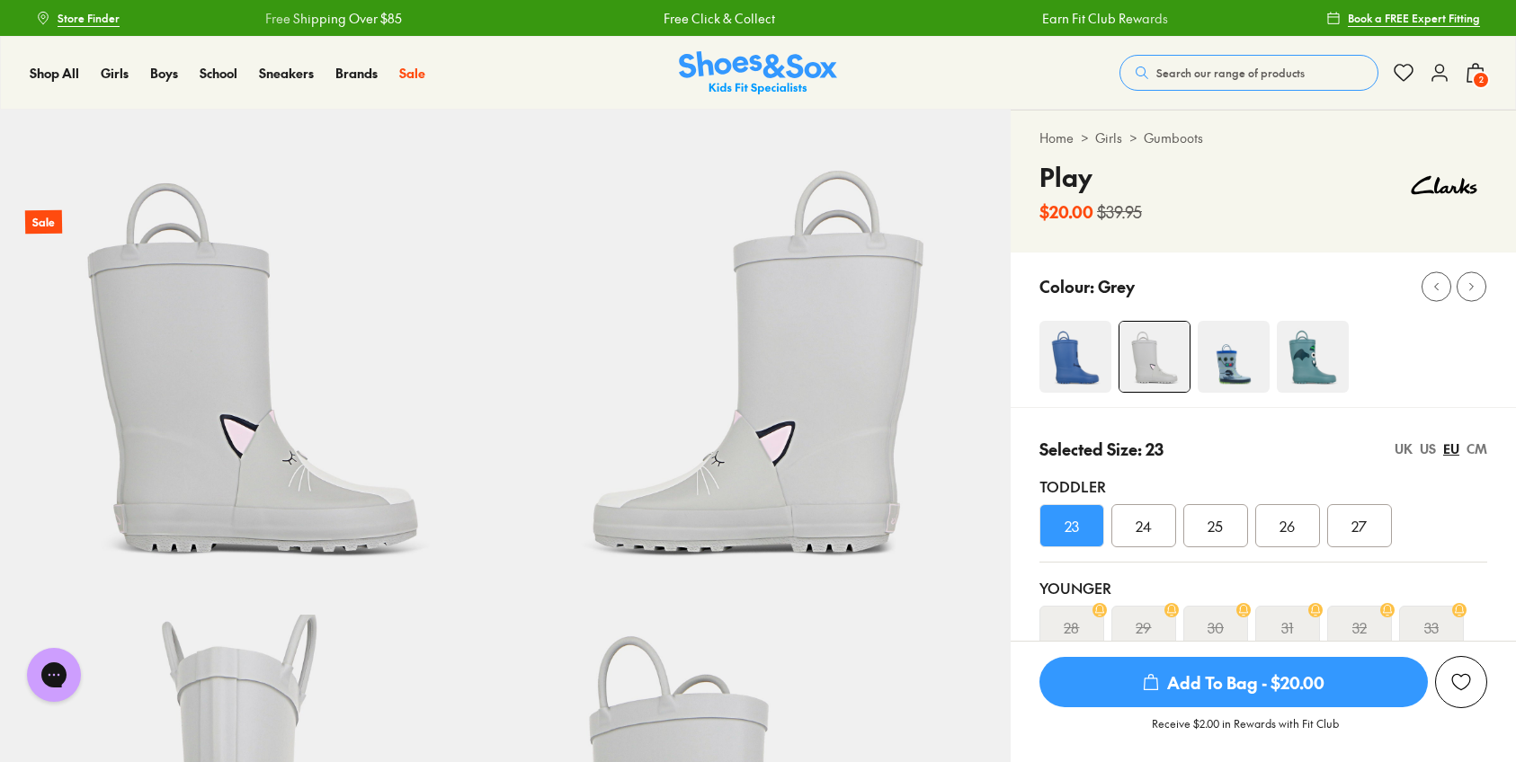
click at [1483, 82] on span "2" at bounding box center [1481, 80] width 18 height 18
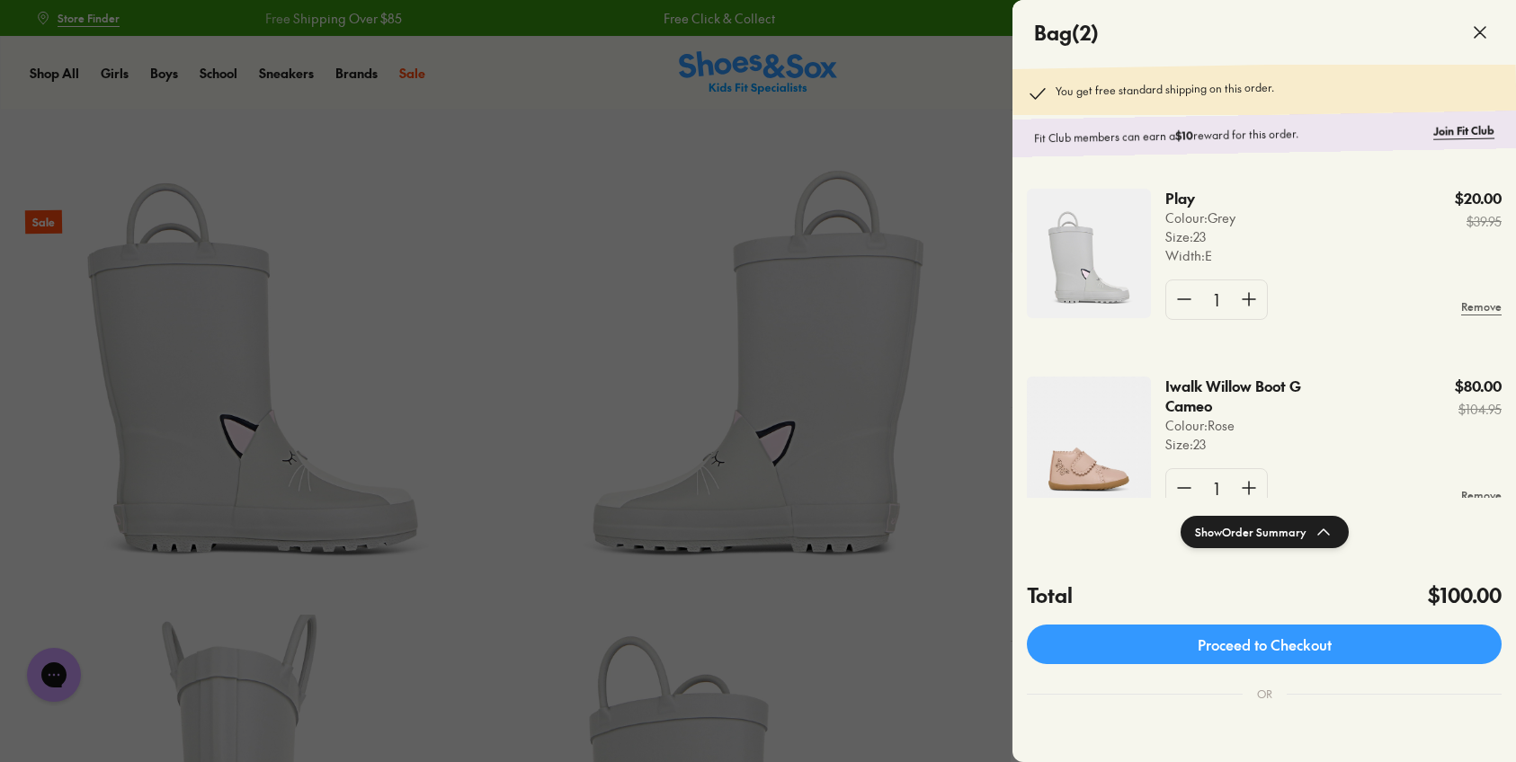
click at [566, 193] on div at bounding box center [758, 381] width 1516 height 762
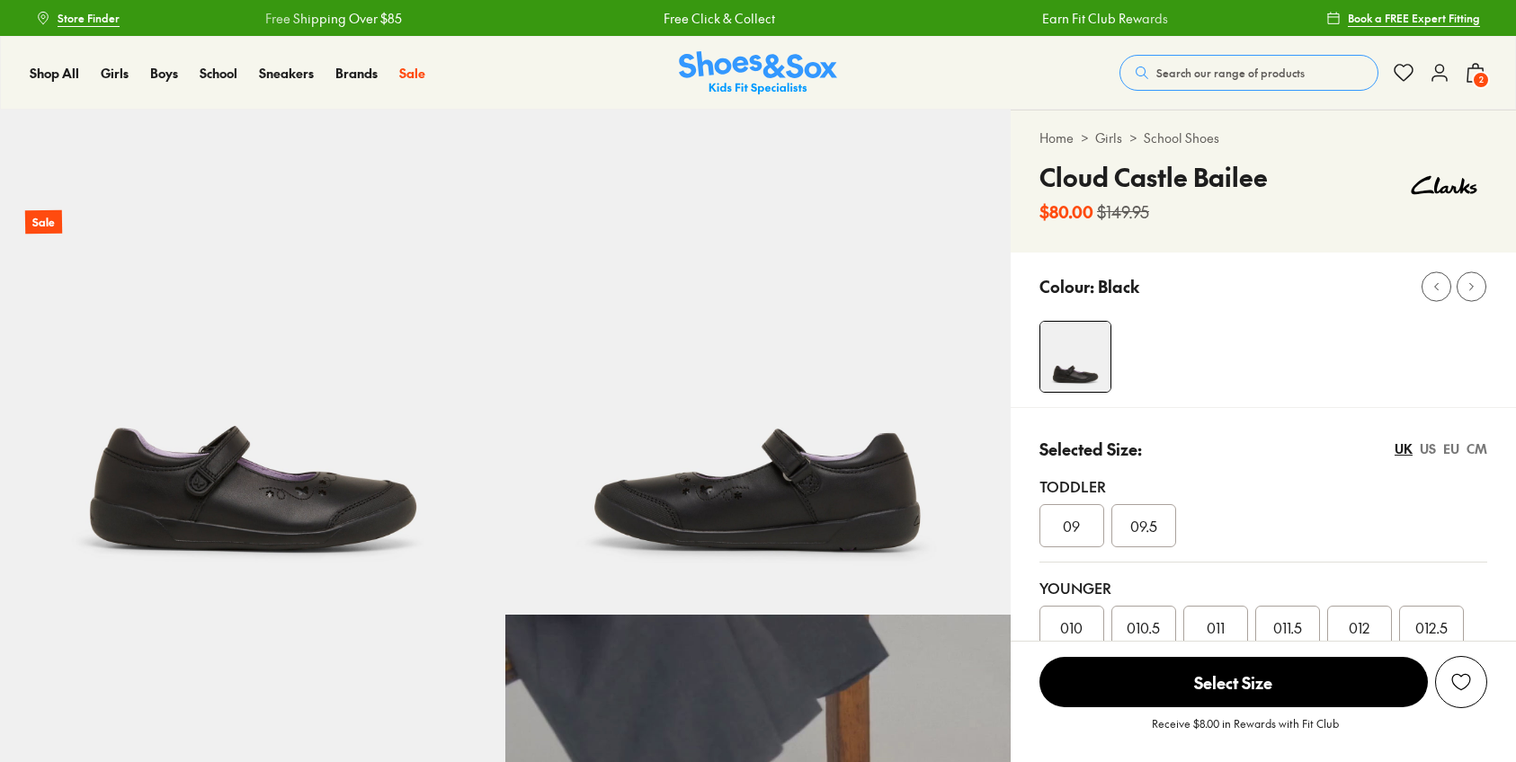
select select "*"
